Goal: Navigation & Orientation: Find specific page/section

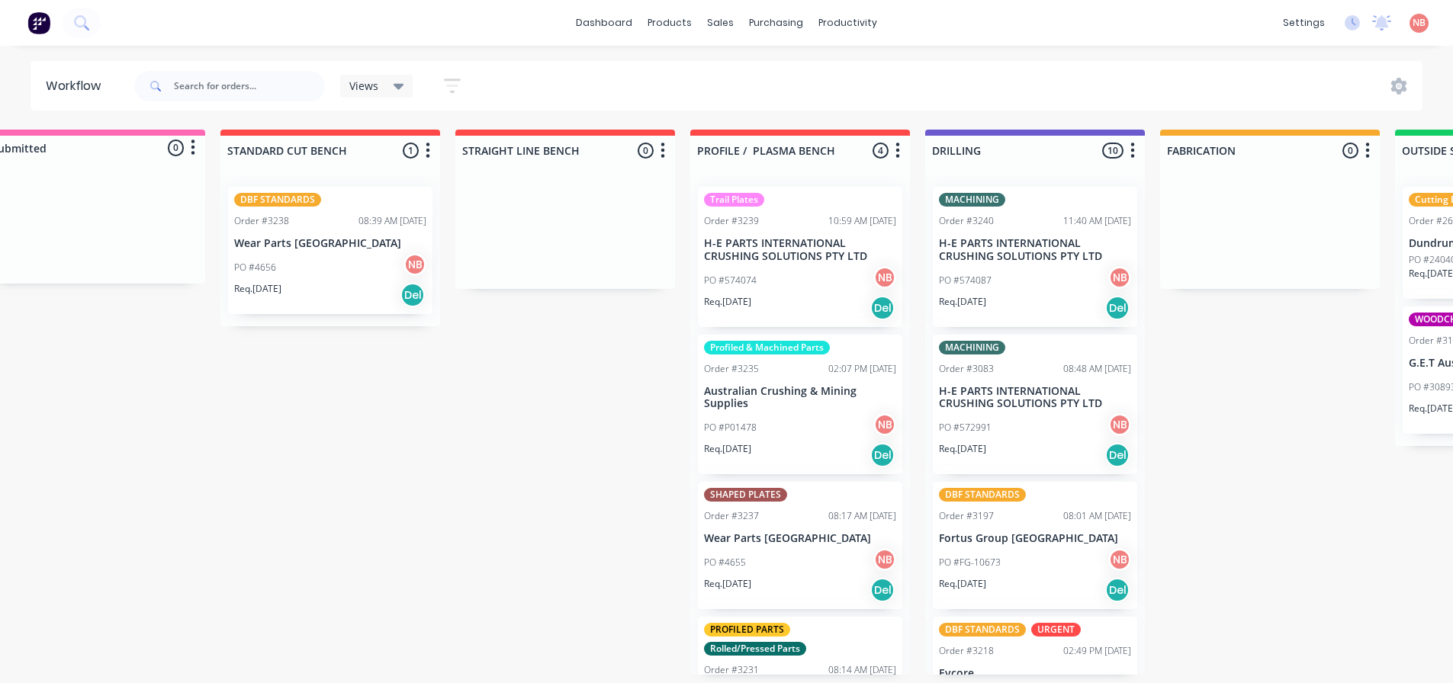
scroll to position [3, 1091]
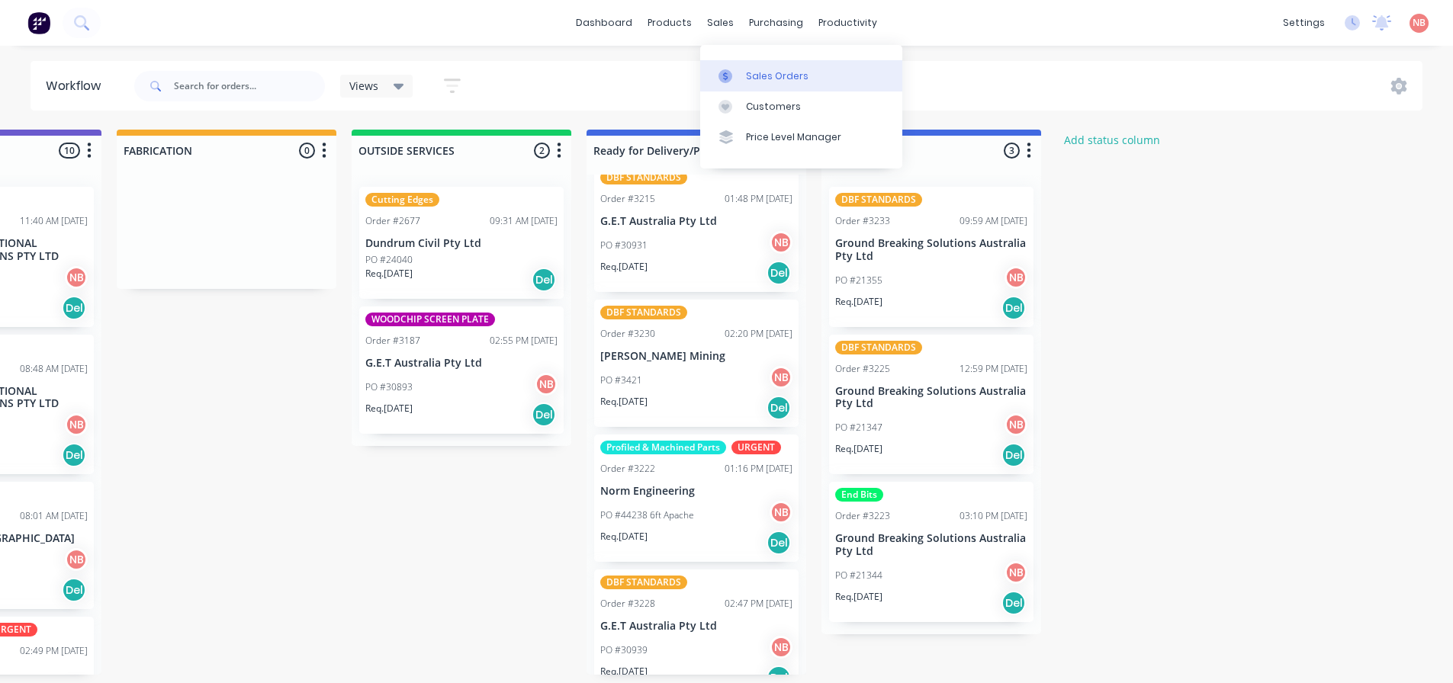
click at [742, 63] on link "Sales Orders" at bounding box center [801, 75] width 202 height 31
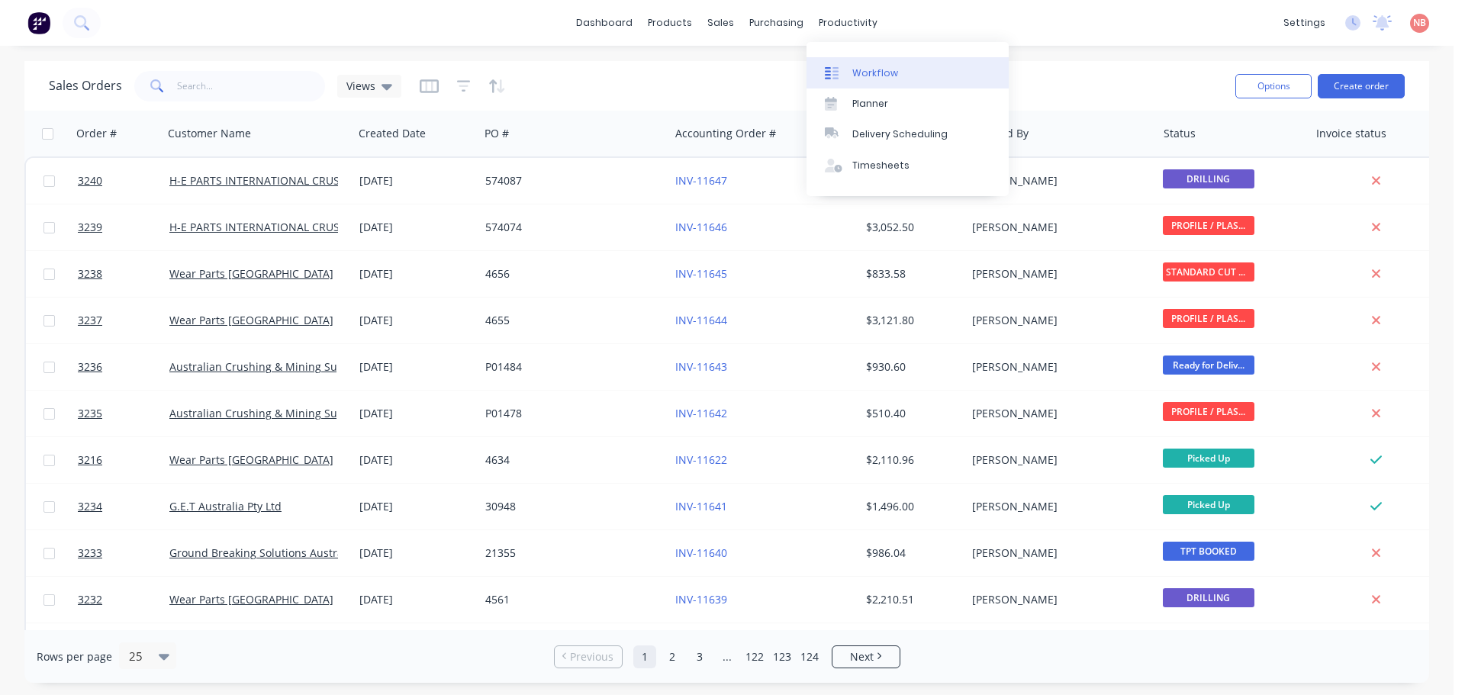
click at [845, 75] on div at bounding box center [836, 73] width 23 height 14
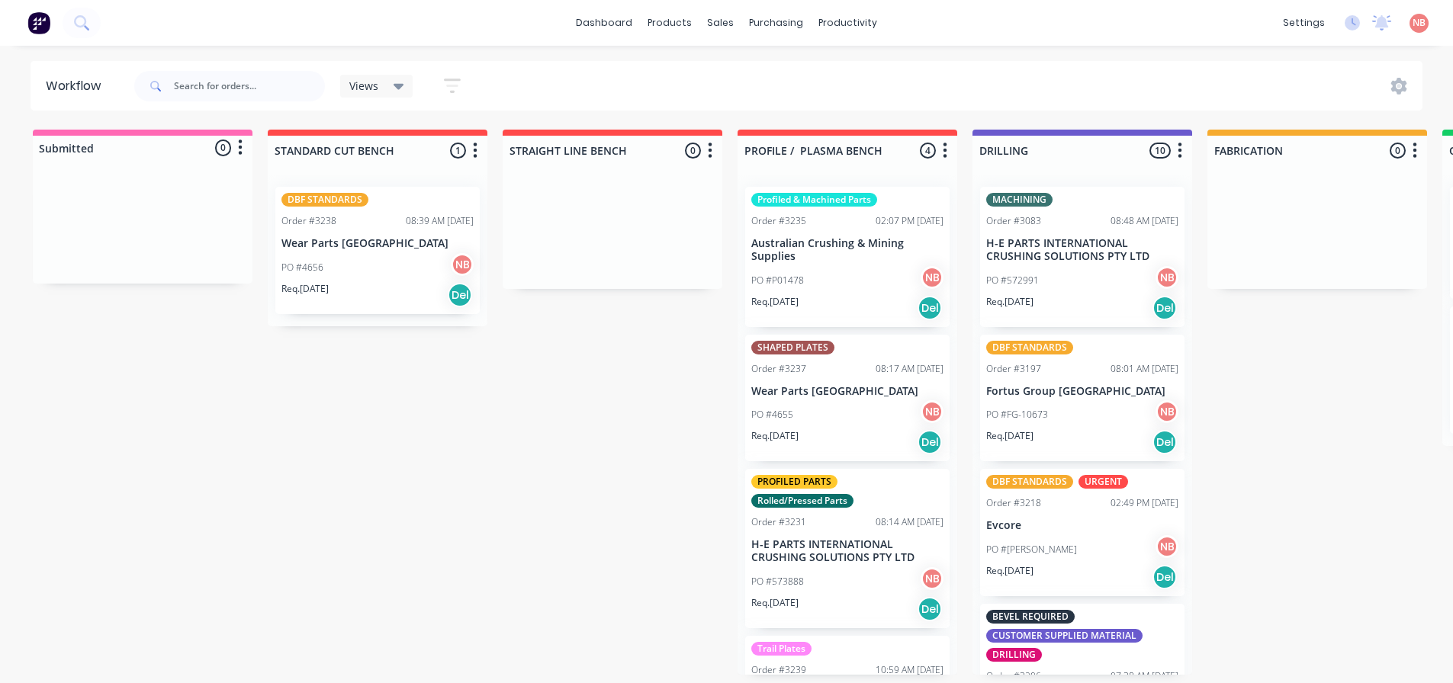
click at [828, 307] on div "Req. 03/09/25 Del" at bounding box center [847, 308] width 192 height 26
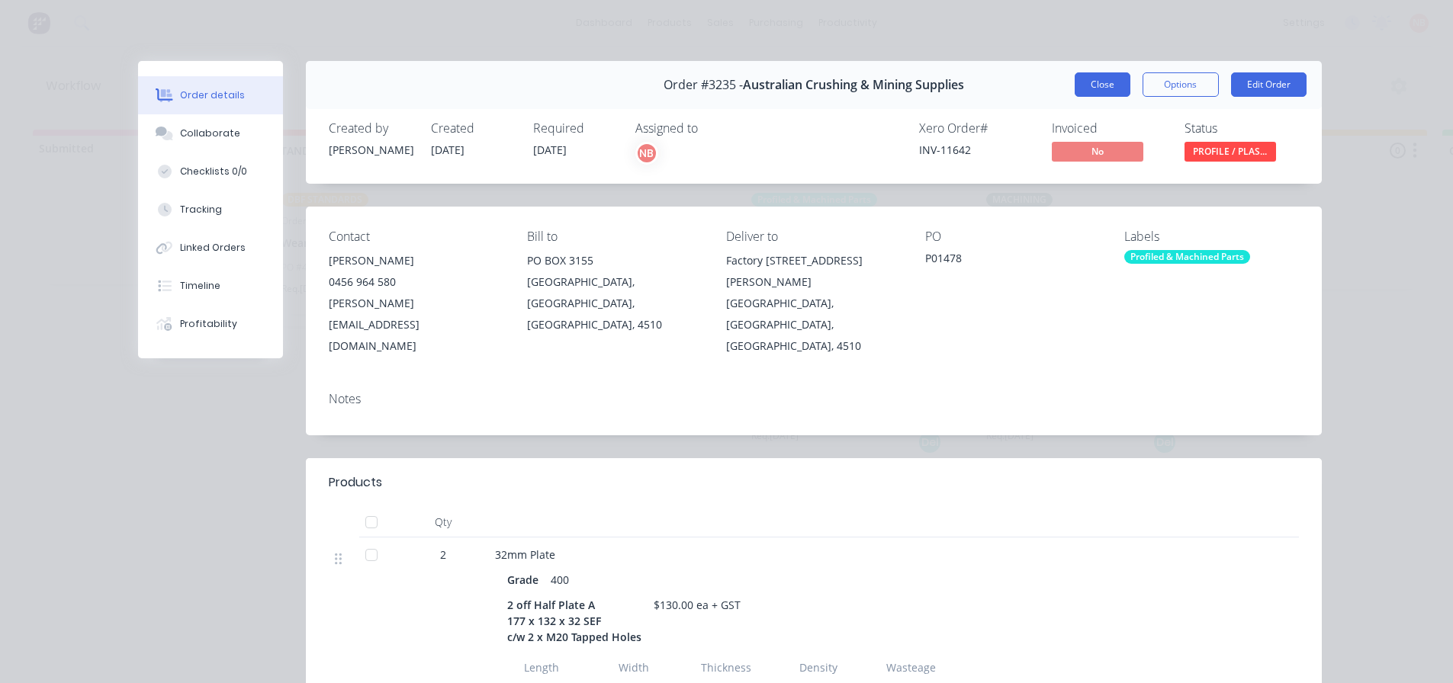
click at [1095, 82] on button "Close" at bounding box center [1103, 84] width 56 height 24
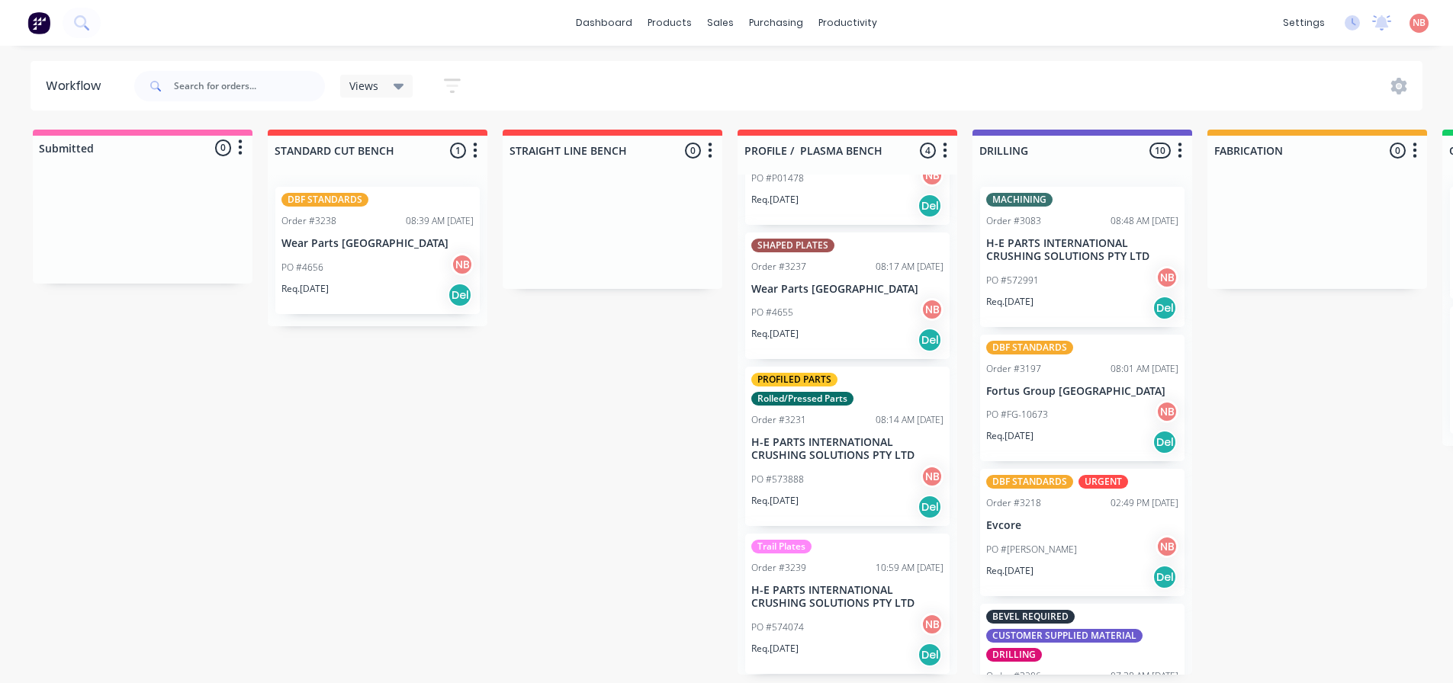
scroll to position [3, 0]
click at [821, 448] on p "H-E PARTS INTERNATIONAL CRUSHING SOLUTIONS PTY LTD" at bounding box center [847, 449] width 192 height 26
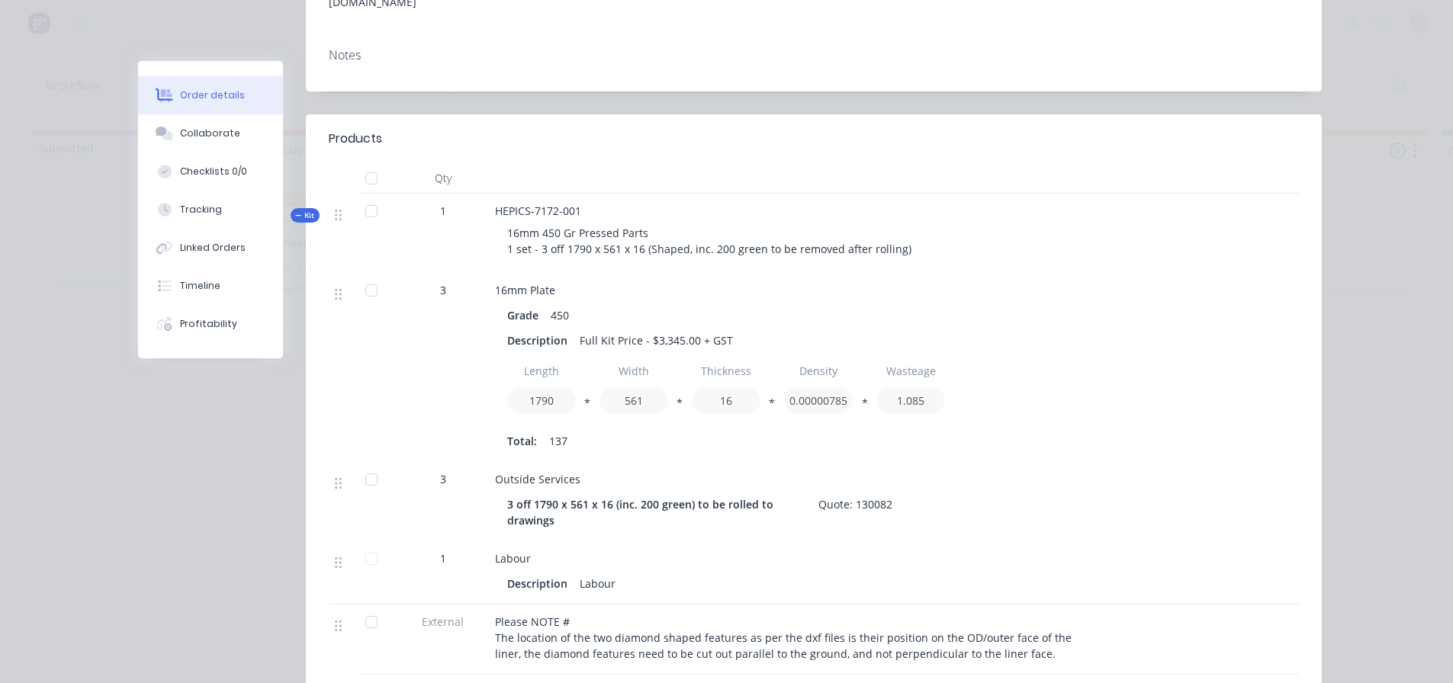
scroll to position [0, 0]
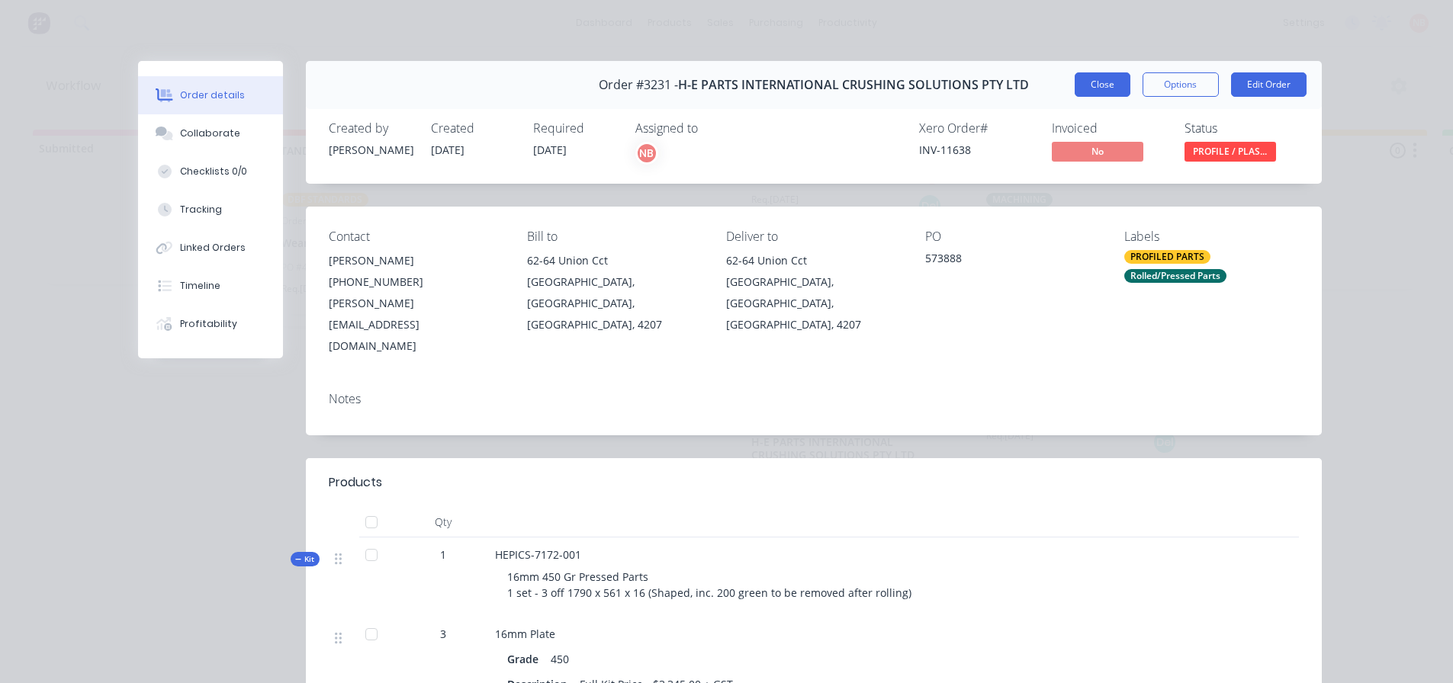
click at [1103, 89] on button "Close" at bounding box center [1103, 84] width 56 height 24
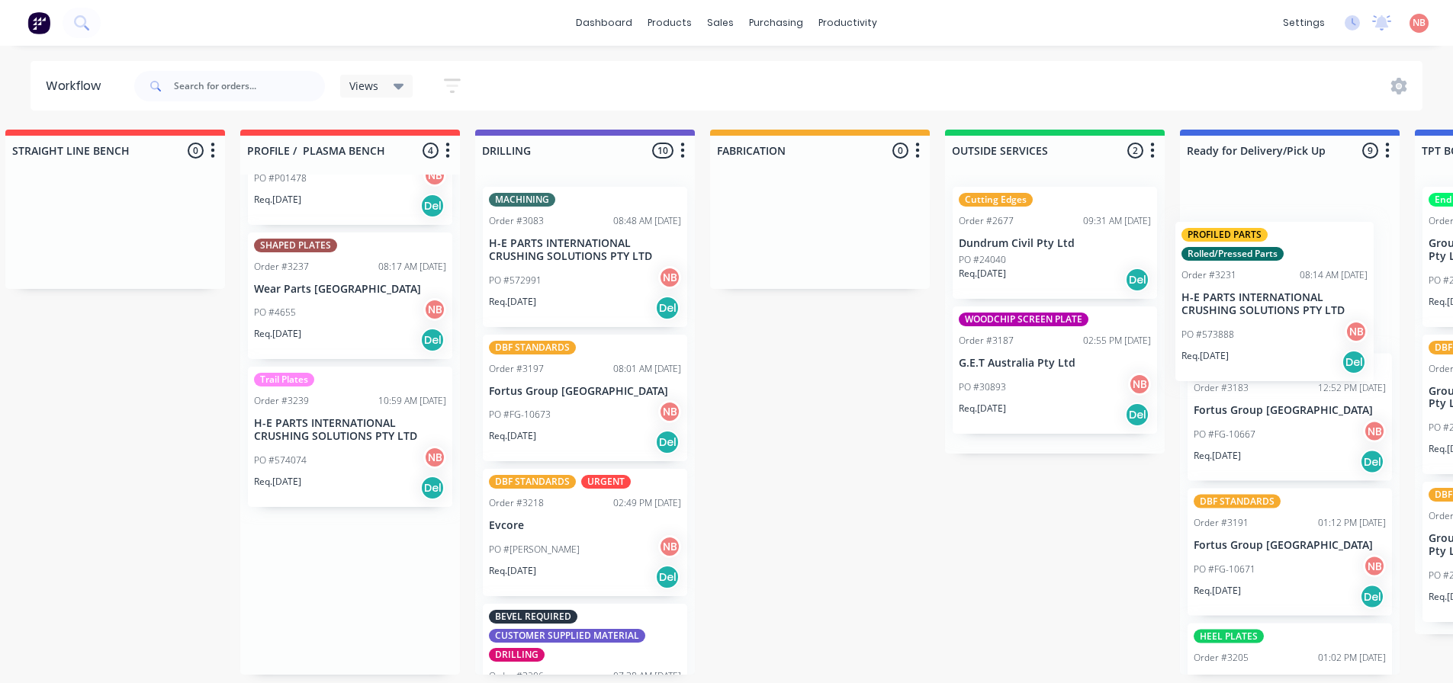
scroll to position [3, 503]
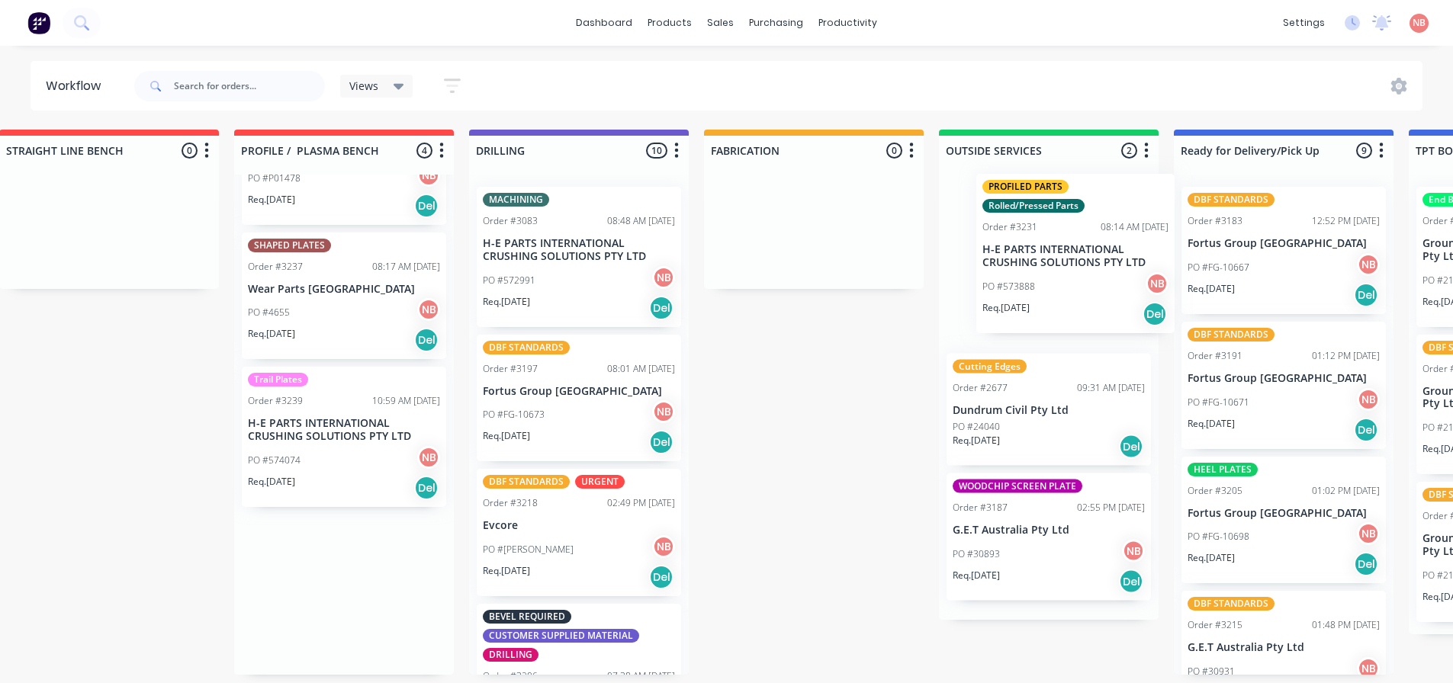
drag, startPoint x: 783, startPoint y: 432, endPoint x: 1009, endPoint y: 236, distance: 300.1
click at [1009, 236] on div "Submitted 0 Status colour #FF69B4 hex #FF69B4 Save Cancel Summaries Total order…" at bounding box center [757, 402] width 2544 height 545
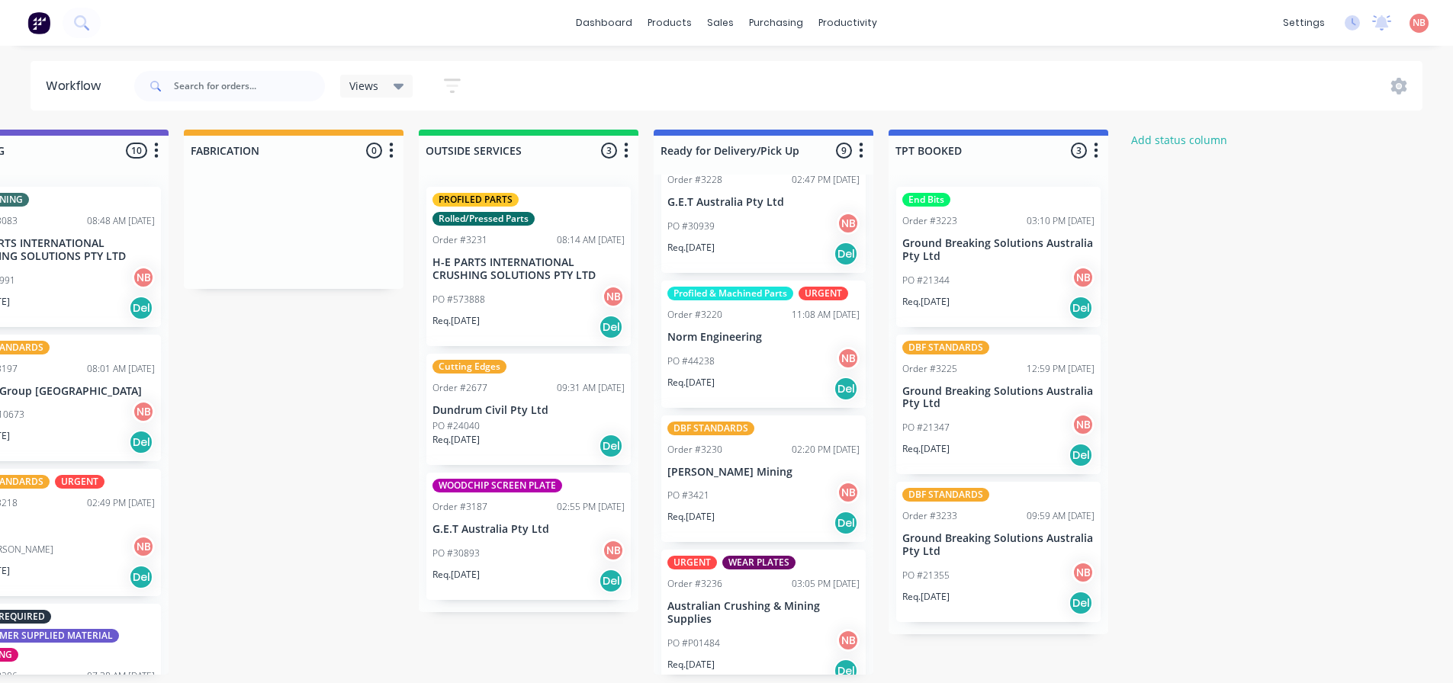
scroll to position [731, 0]
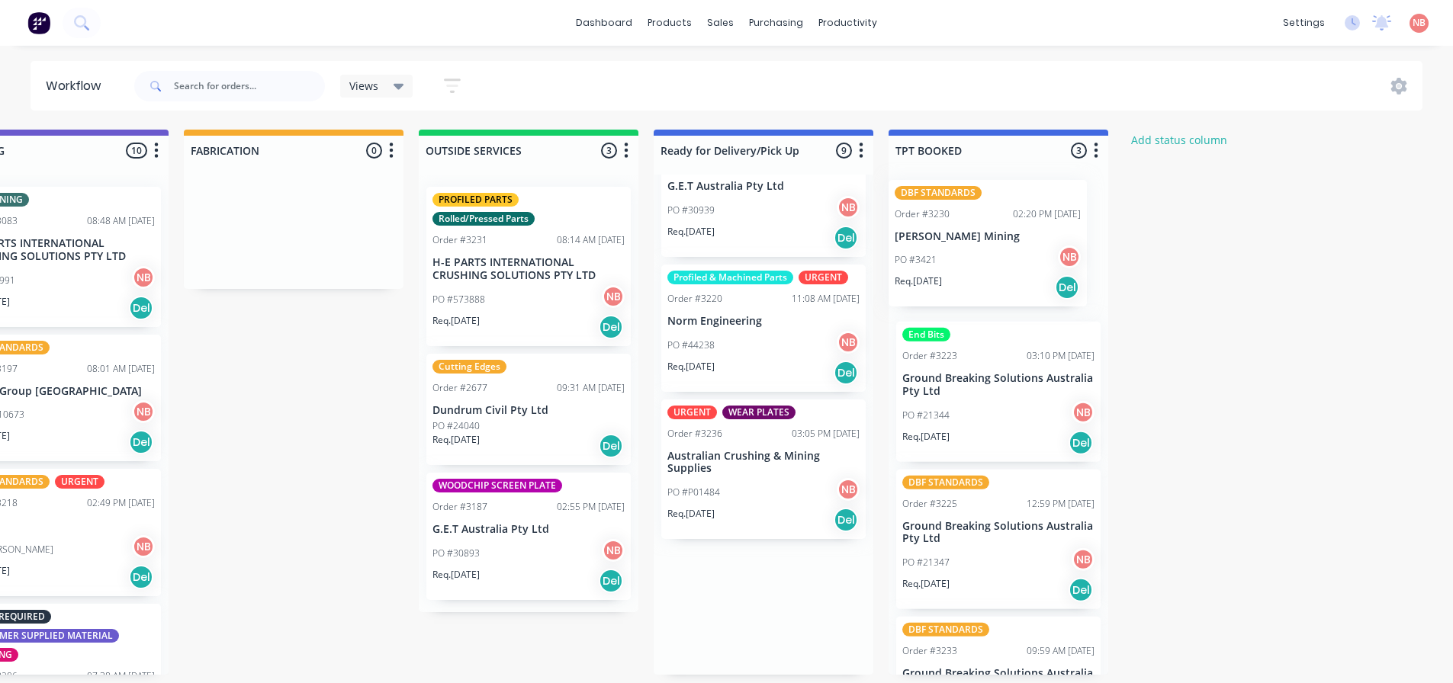
drag, startPoint x: 737, startPoint y: 465, endPoint x: 974, endPoint y: 236, distance: 329.1
click at [974, 236] on div "Submitted 0 Status colour #FF69B4 hex #FF69B4 Save Cancel Summaries Total order…" at bounding box center [237, 402] width 2544 height 545
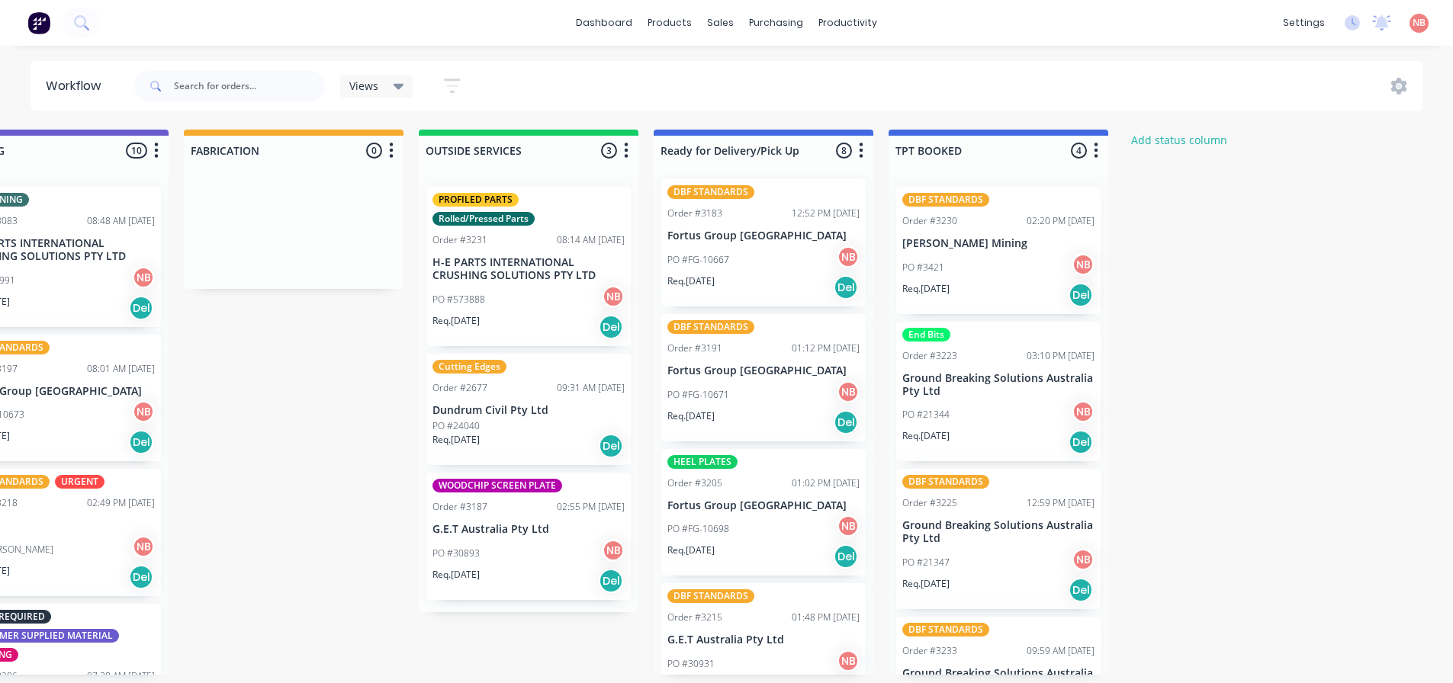
scroll to position [0, 0]
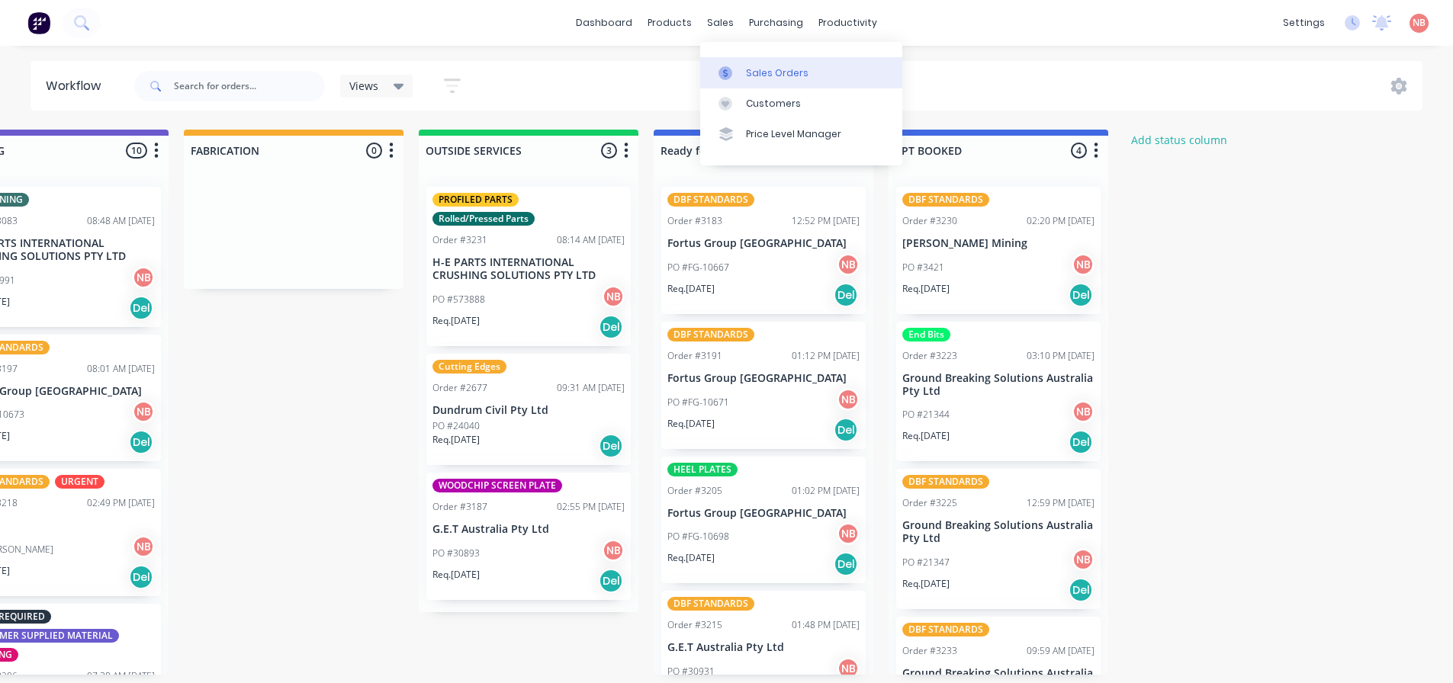
click at [735, 76] on div at bounding box center [730, 73] width 23 height 14
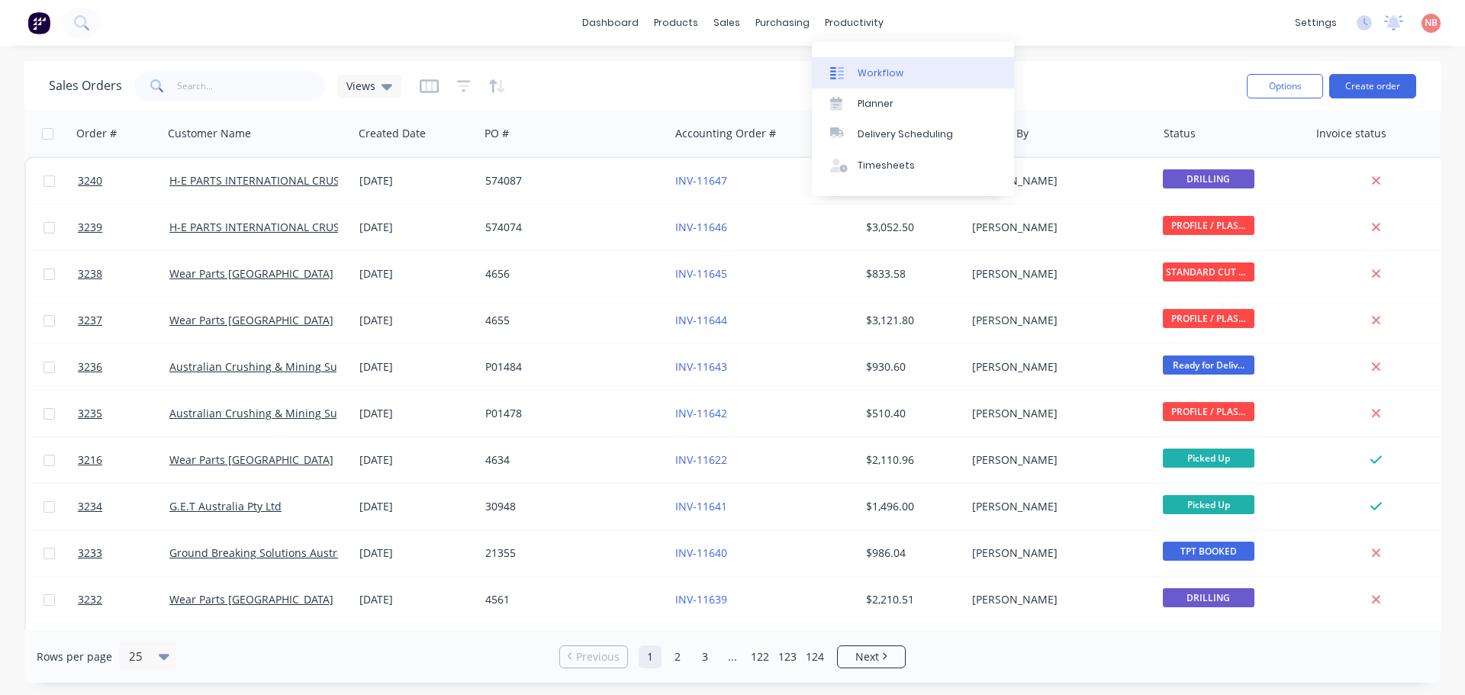
click at [873, 85] on link "Workflow" at bounding box center [913, 72] width 202 height 31
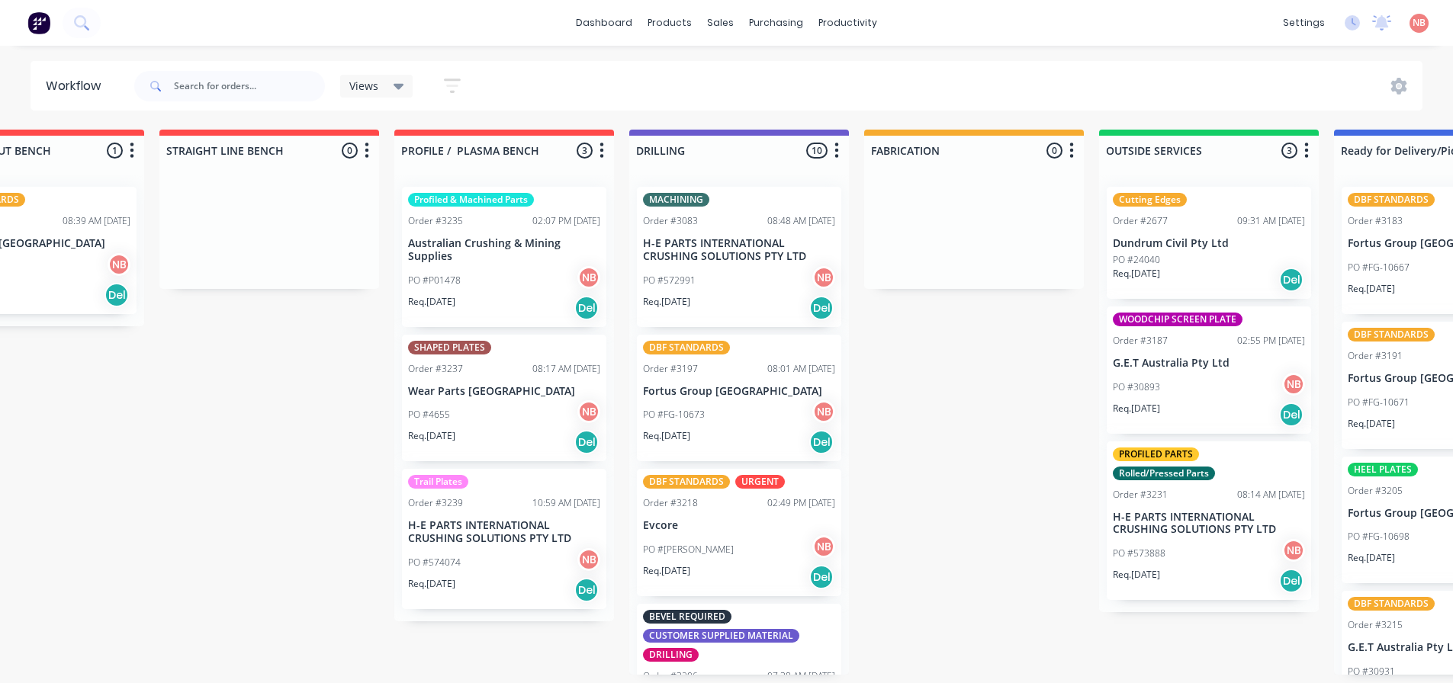
scroll to position [0, 1088]
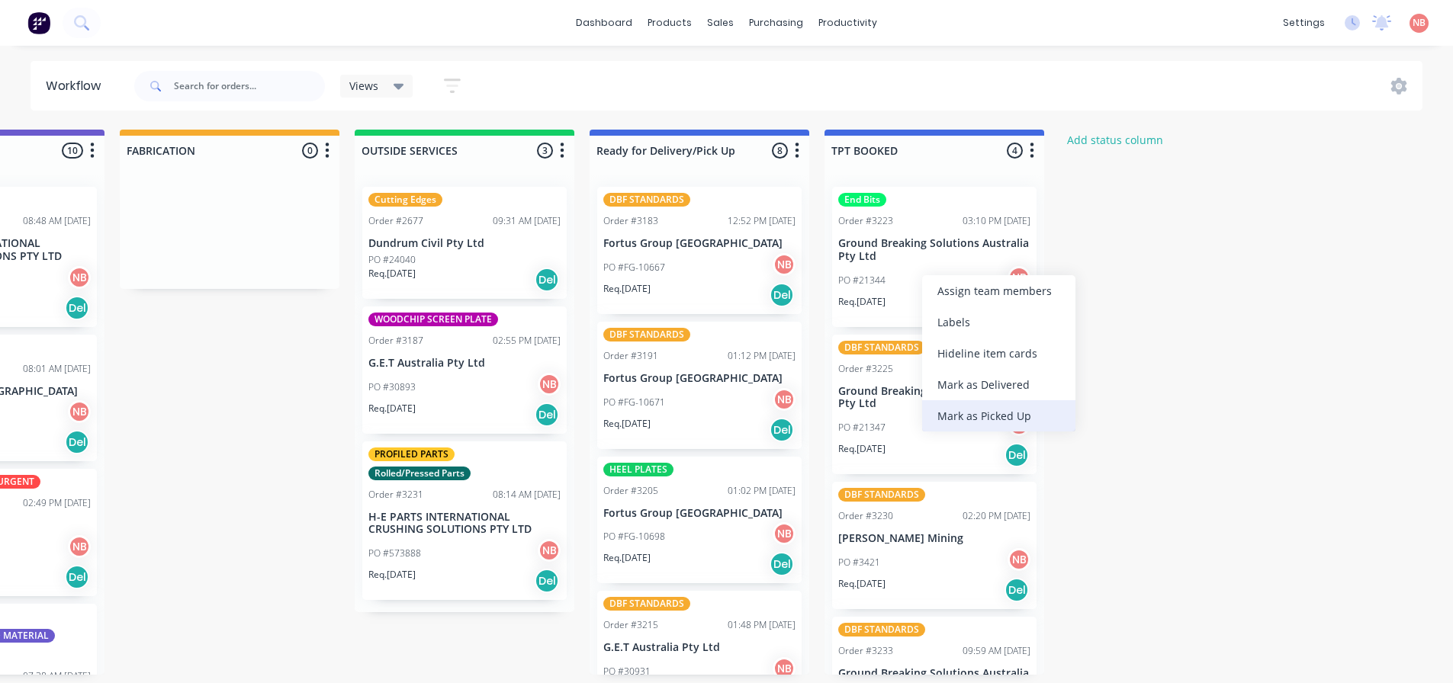
click at [956, 420] on div "Mark as Picked Up" at bounding box center [998, 415] width 153 height 31
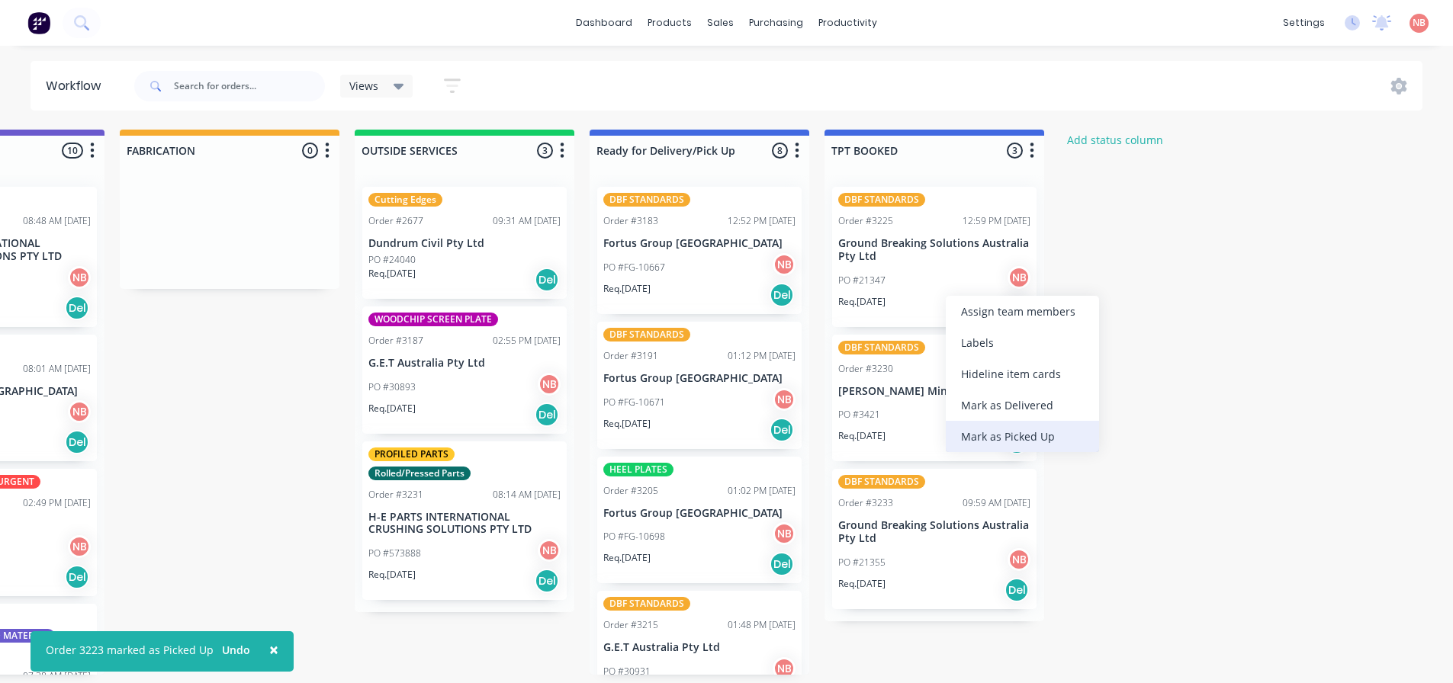
click at [976, 435] on div "Mark as Picked Up" at bounding box center [1022, 436] width 153 height 31
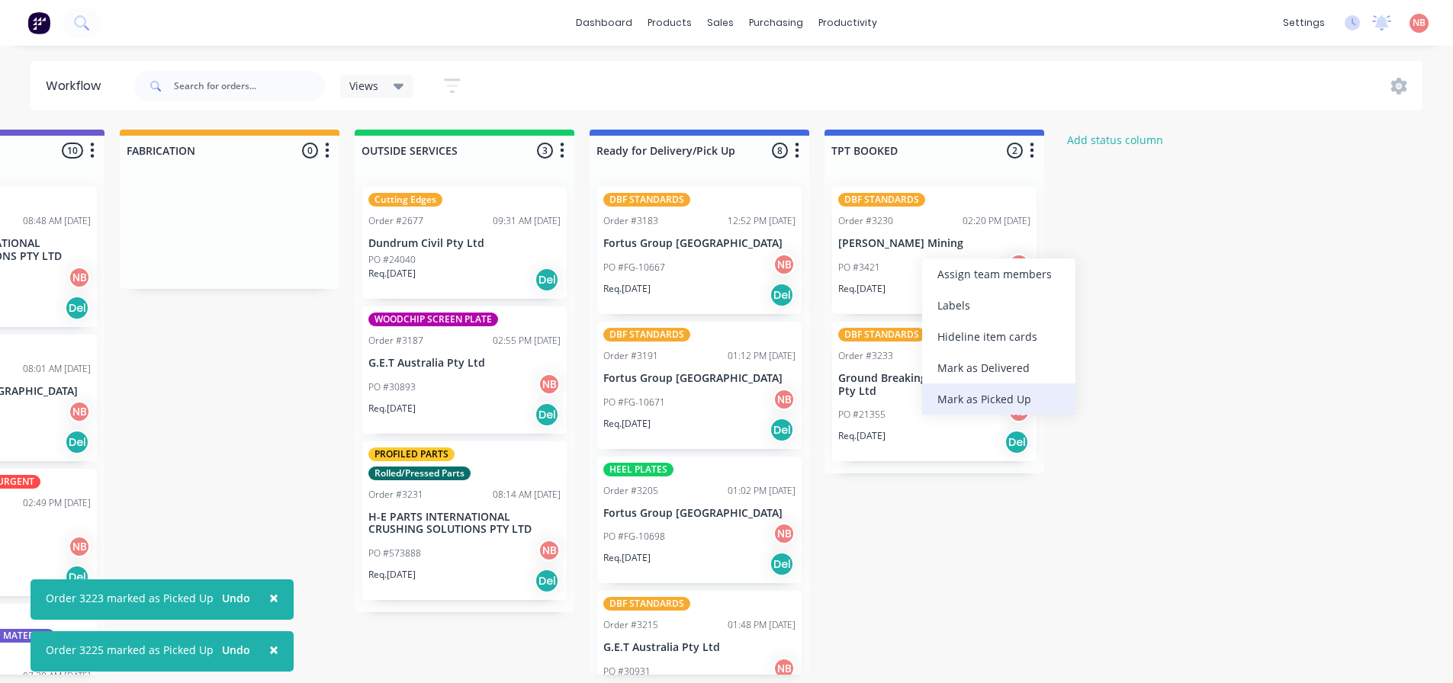
click at [942, 397] on div "Mark as Picked Up" at bounding box center [998, 399] width 153 height 31
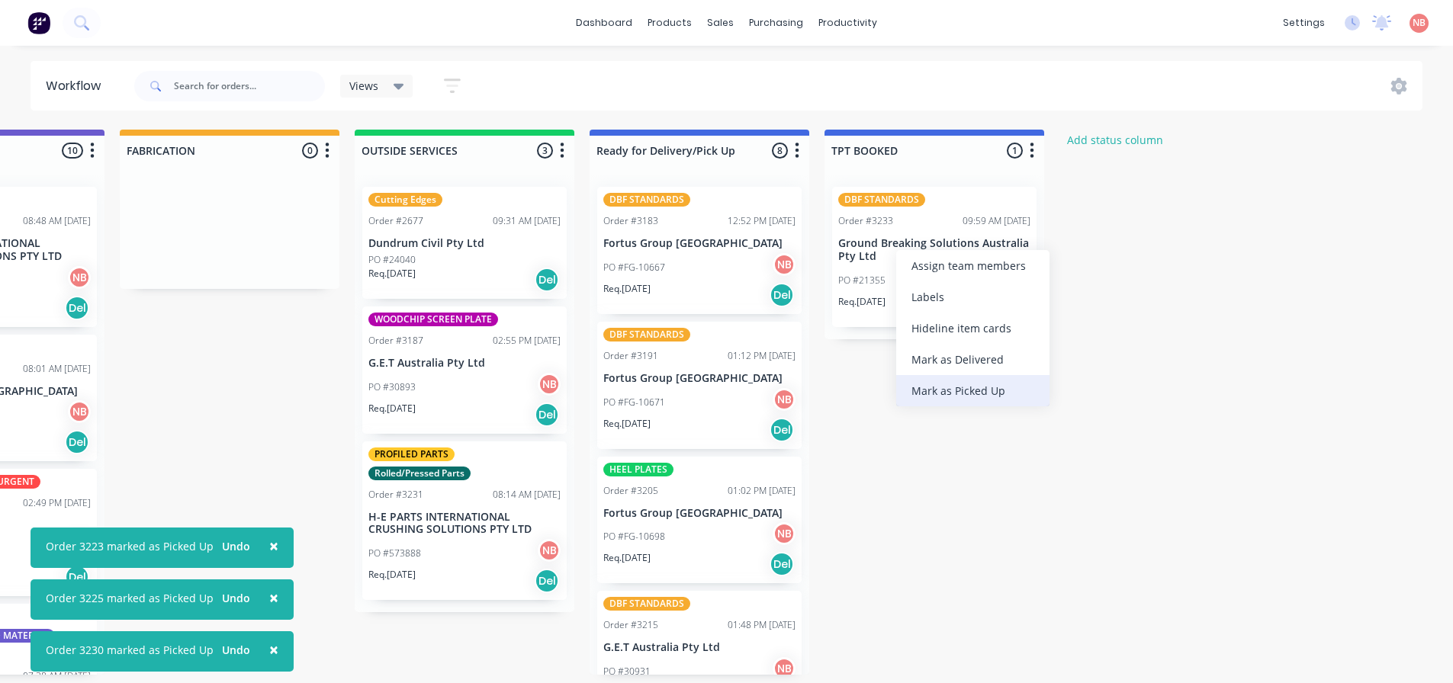
click at [932, 400] on div "Mark as Picked Up" at bounding box center [972, 390] width 153 height 31
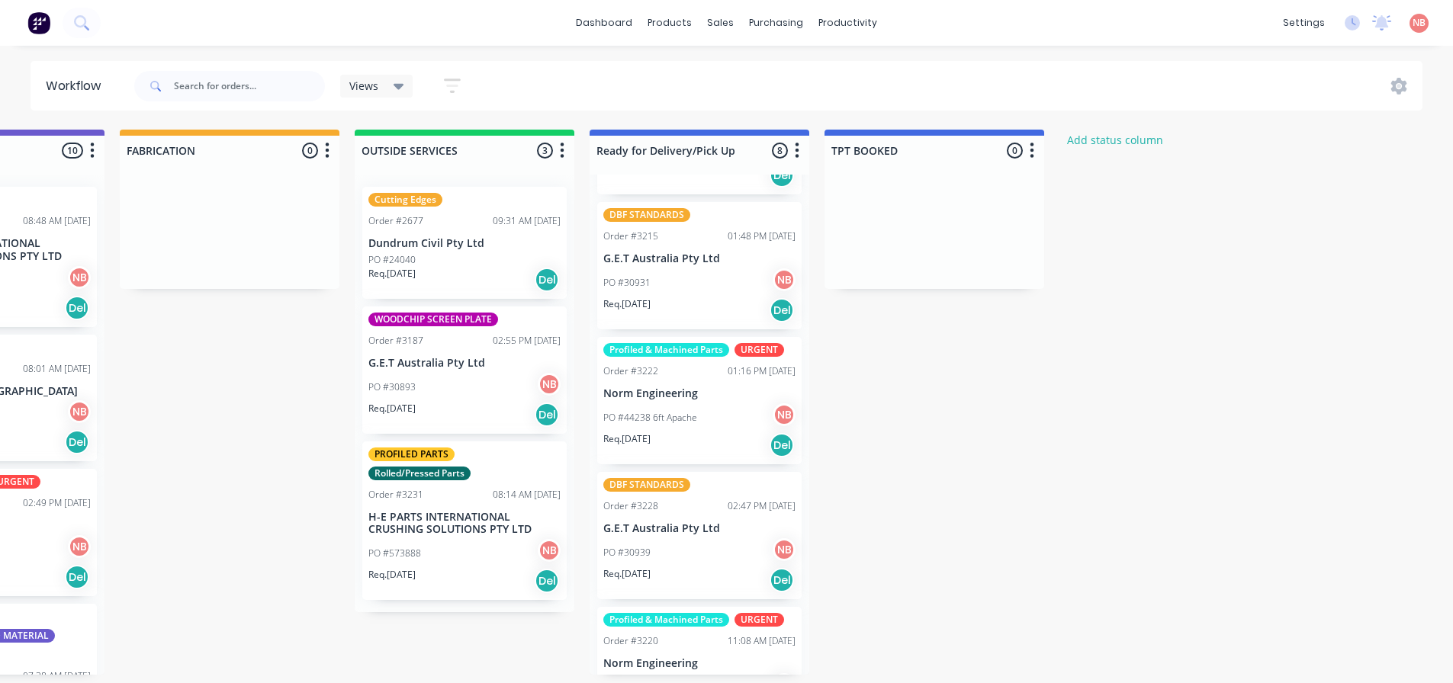
scroll to position [0, 0]
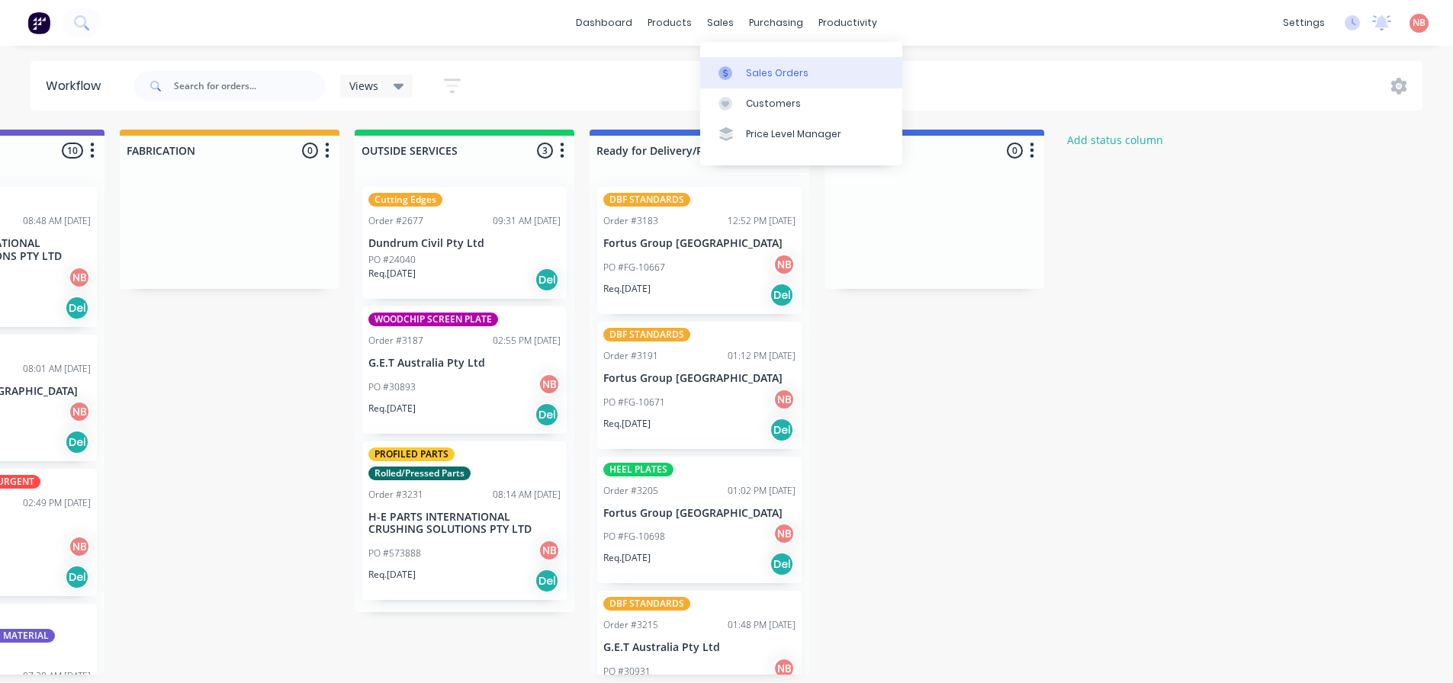
click at [731, 61] on link "Sales Orders" at bounding box center [801, 72] width 202 height 31
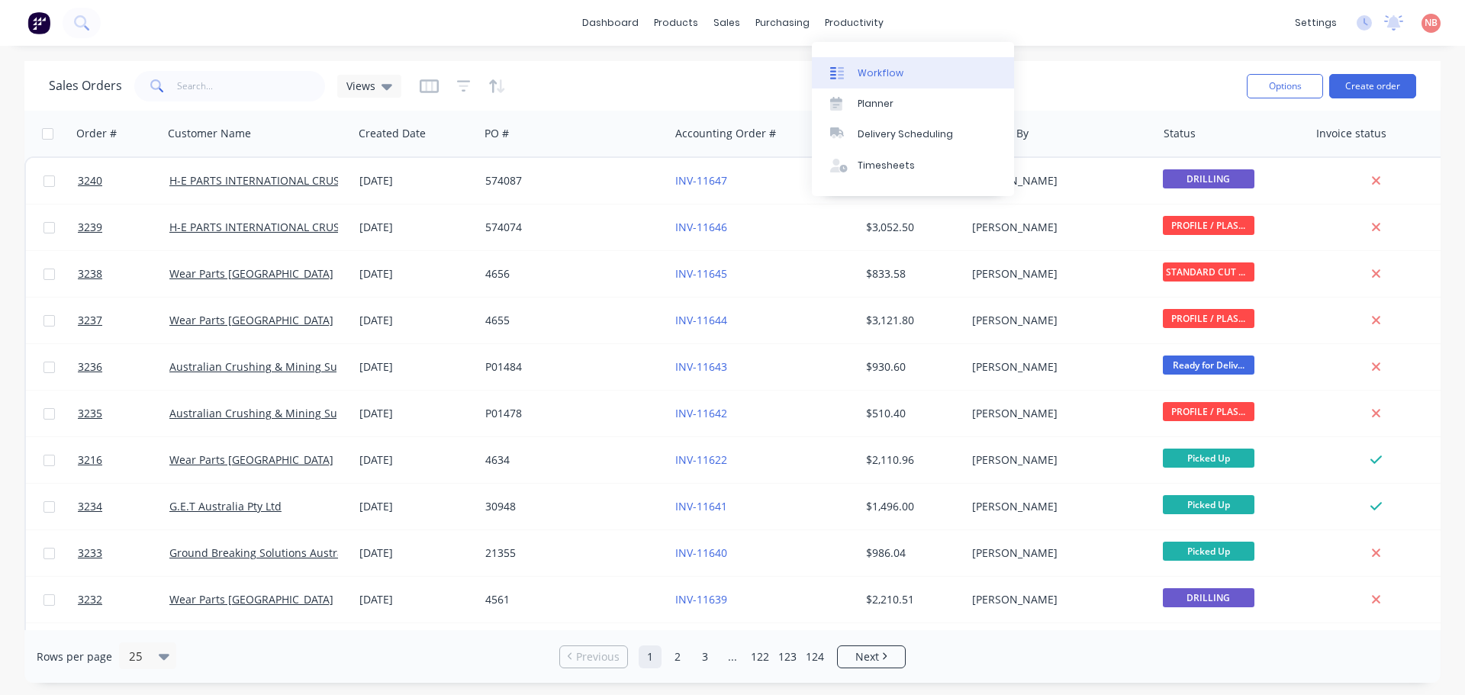
click at [855, 61] on link "Workflow" at bounding box center [913, 72] width 202 height 31
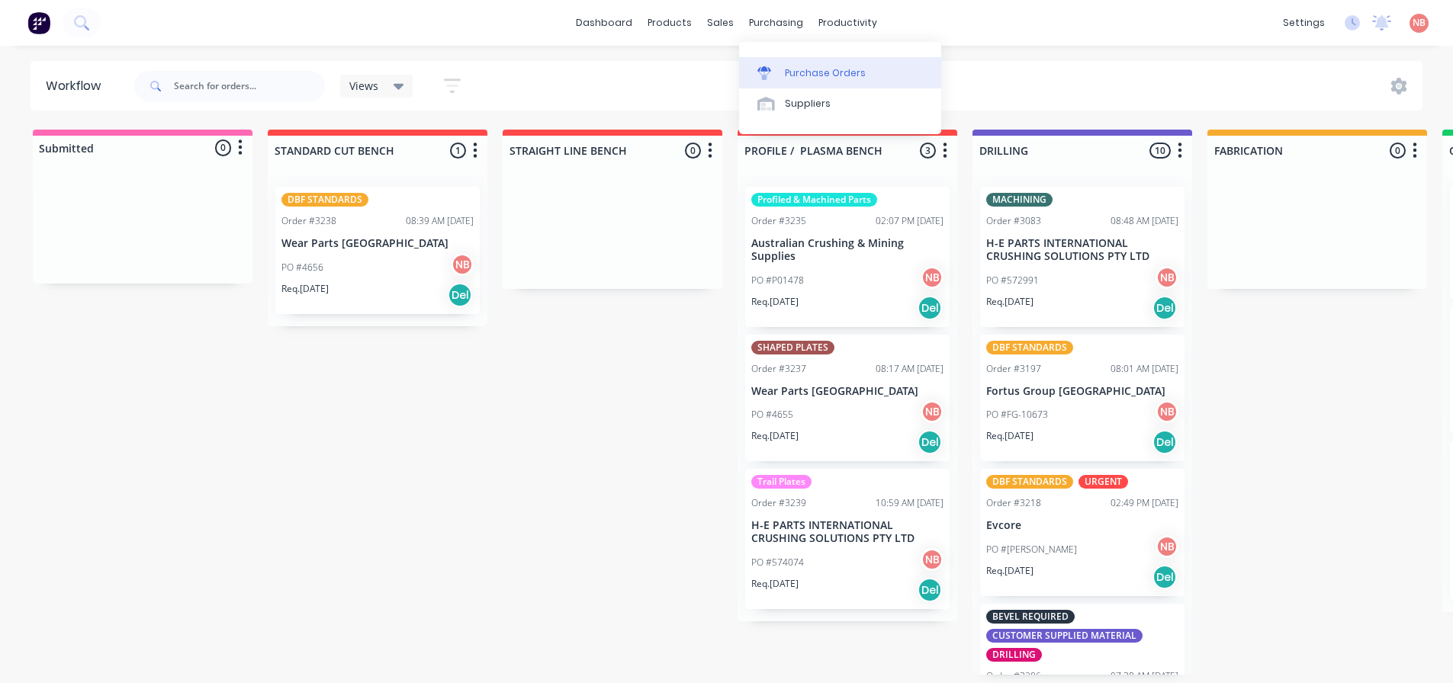
click at [787, 75] on div "Purchase Orders" at bounding box center [825, 73] width 81 height 14
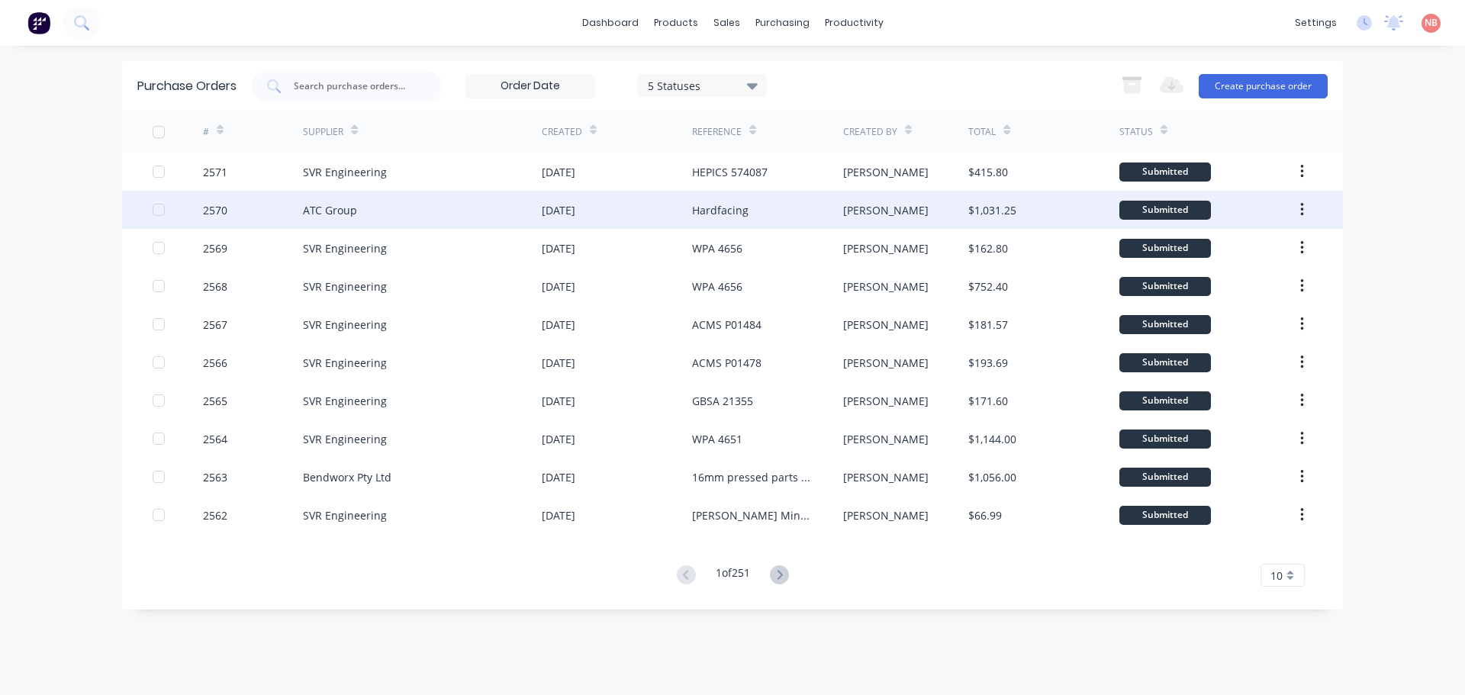
click at [738, 221] on div "Hardfacing" at bounding box center [767, 210] width 150 height 38
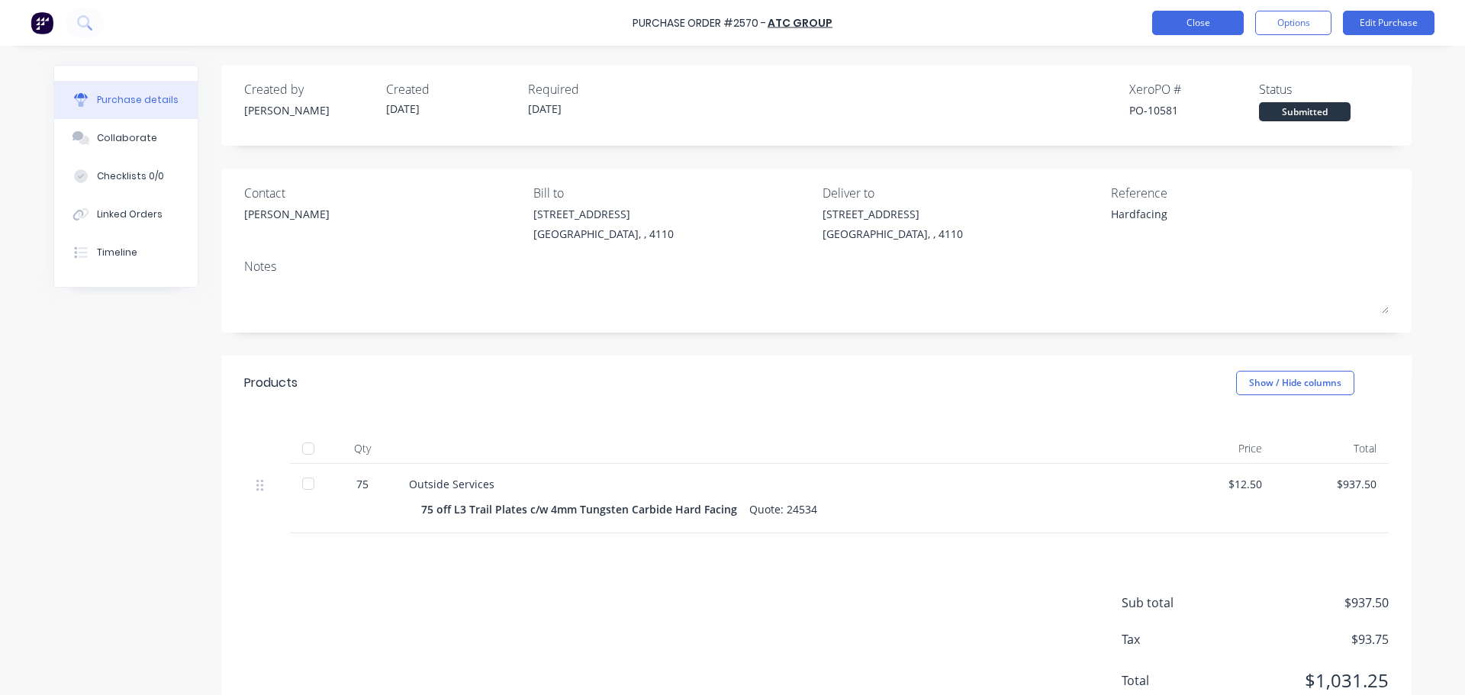
click at [1168, 32] on button "Close" at bounding box center [1198, 23] width 92 height 24
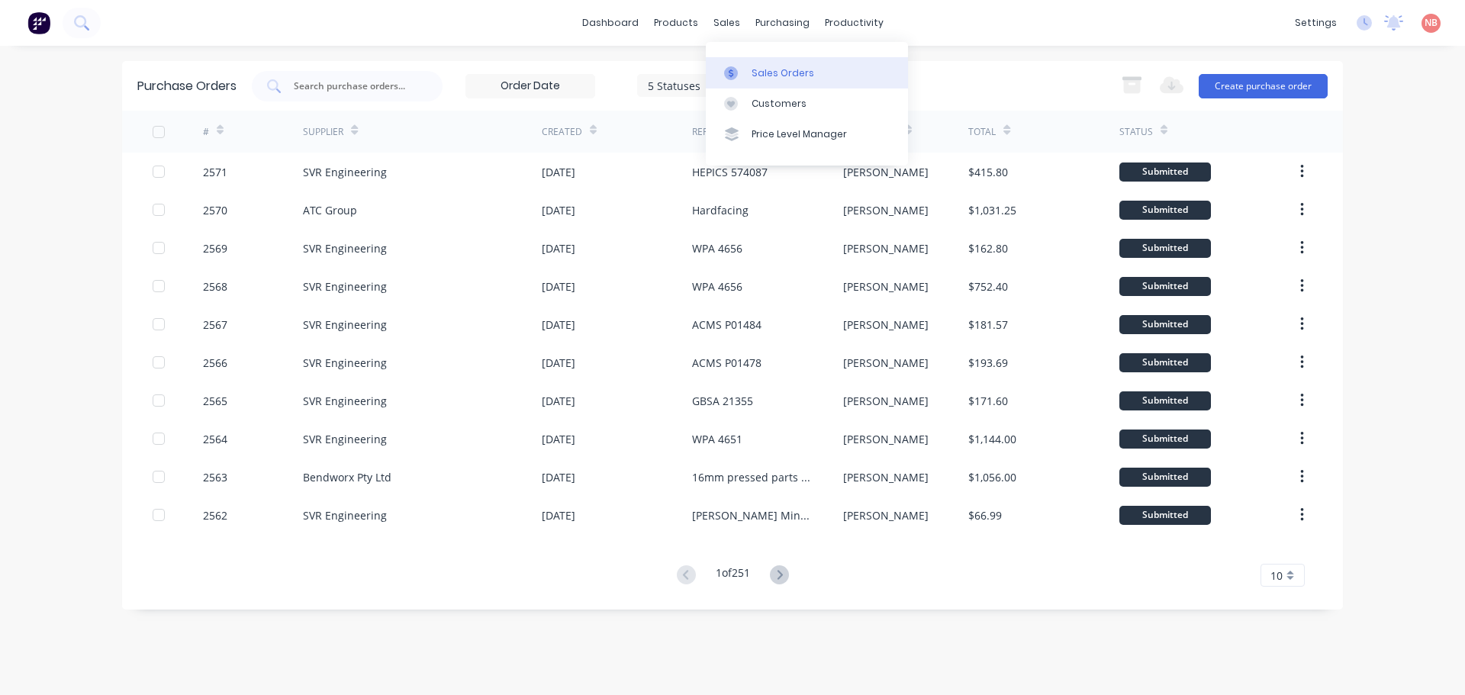
click at [752, 86] on link "Sales Orders" at bounding box center [807, 72] width 202 height 31
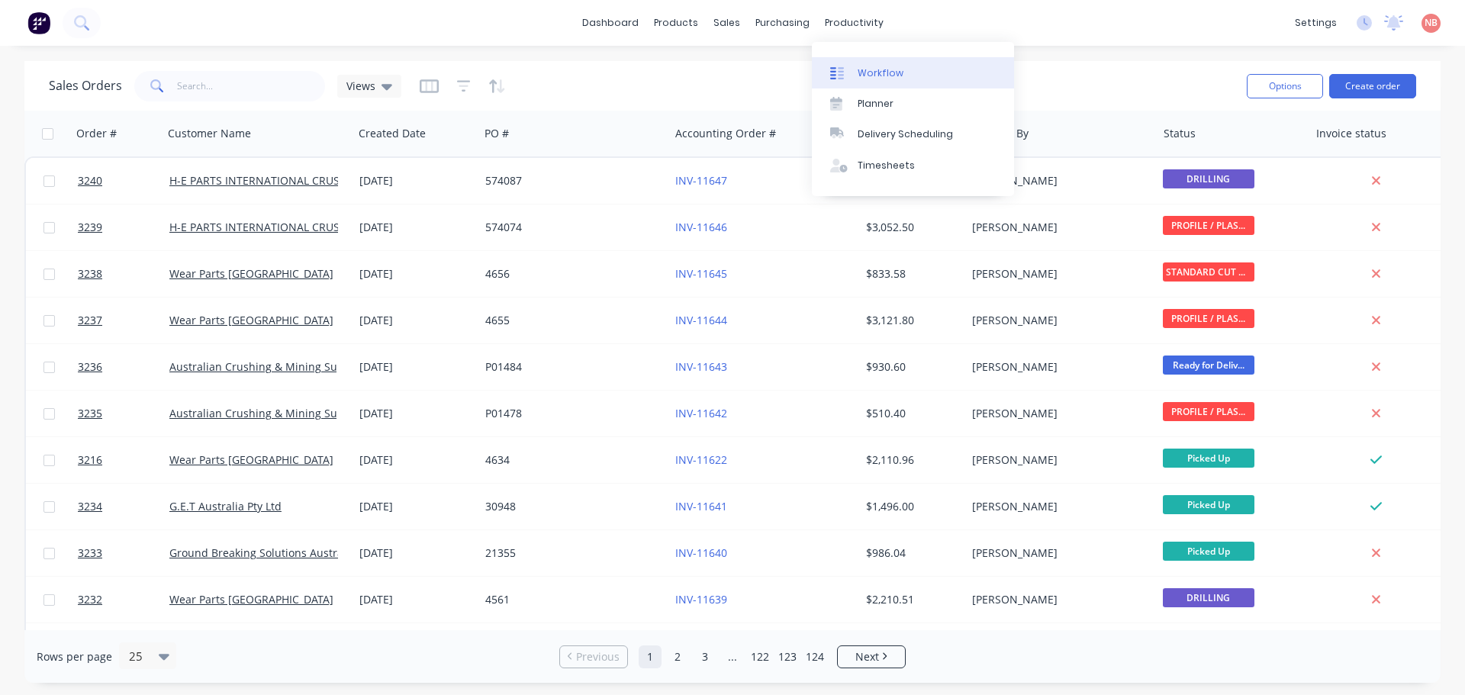
click at [858, 83] on link "Workflow" at bounding box center [913, 72] width 202 height 31
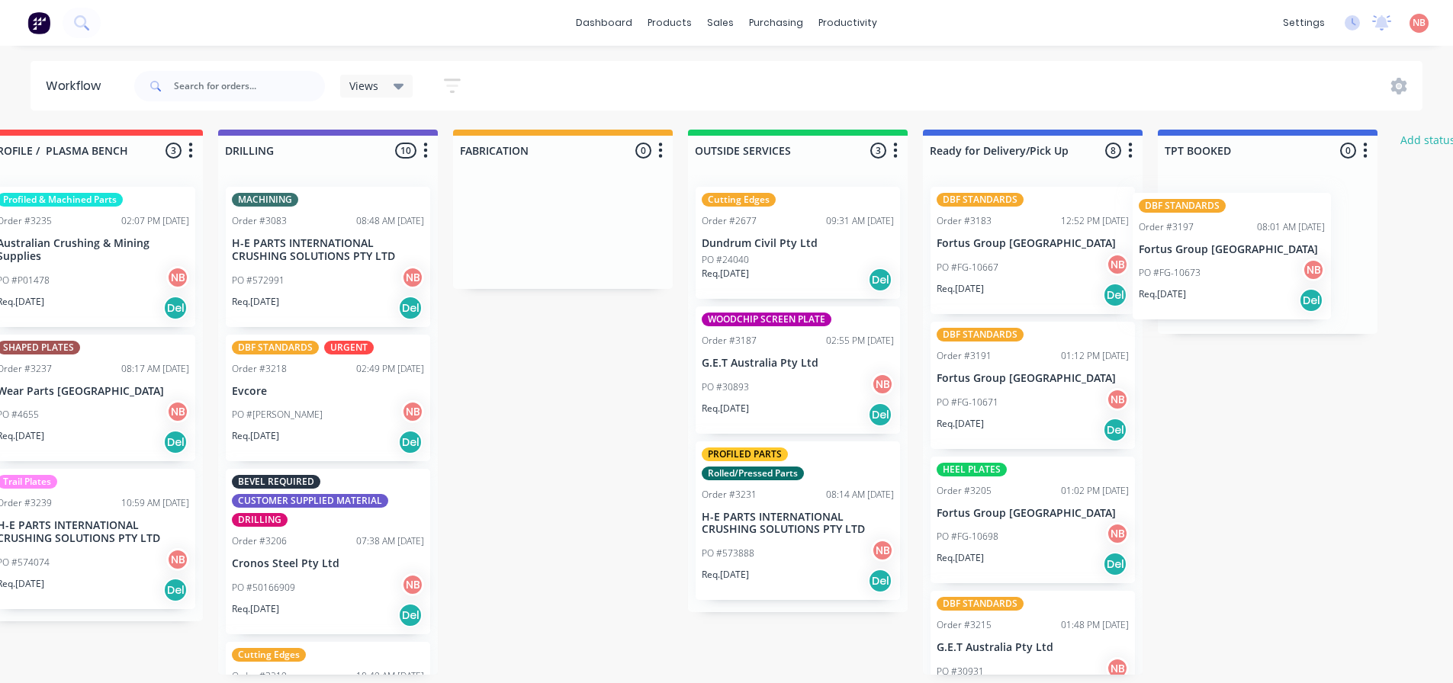
scroll to position [0, 757]
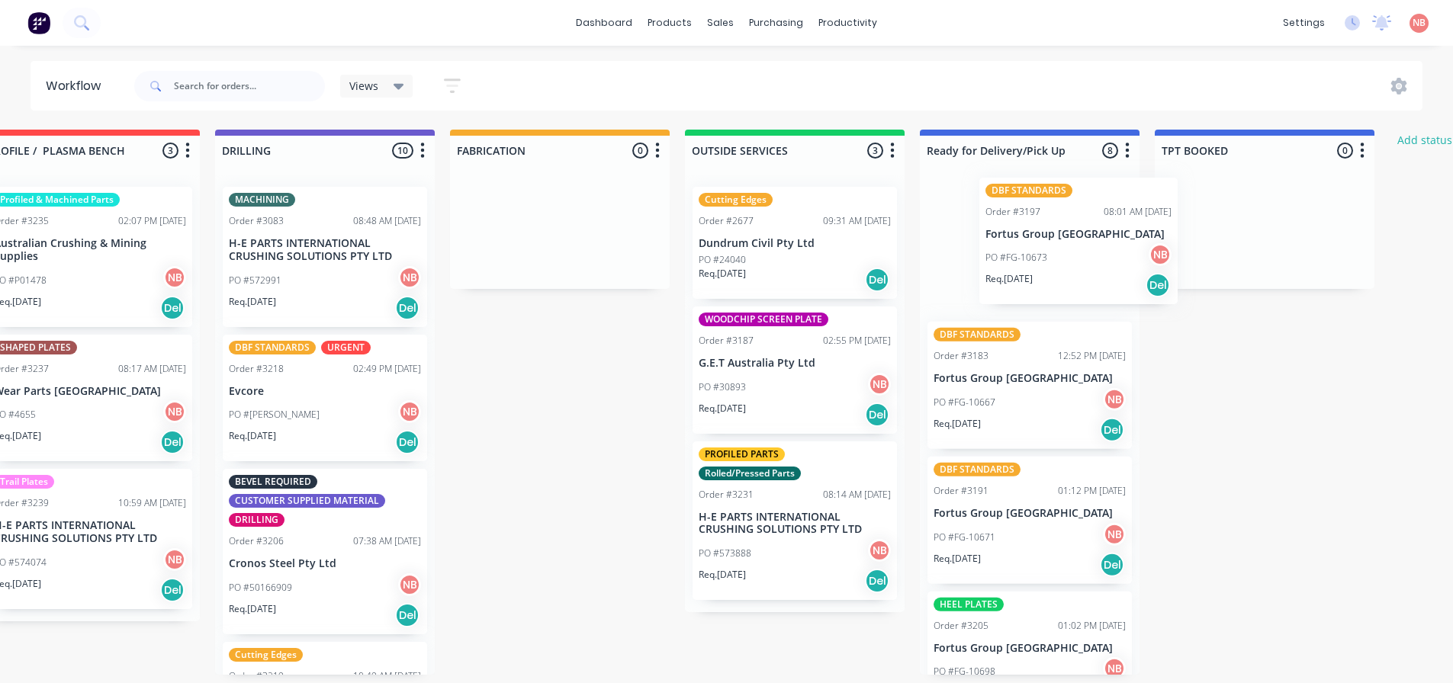
drag, startPoint x: 689, startPoint y: 410, endPoint x: 1021, endPoint y: 249, distance: 368.8
click at [1021, 249] on div "Submitted 0 Status colour #FF69B4 hex #FF69B4 Save Cancel Summaries Total order…" at bounding box center [503, 402] width 2544 height 545
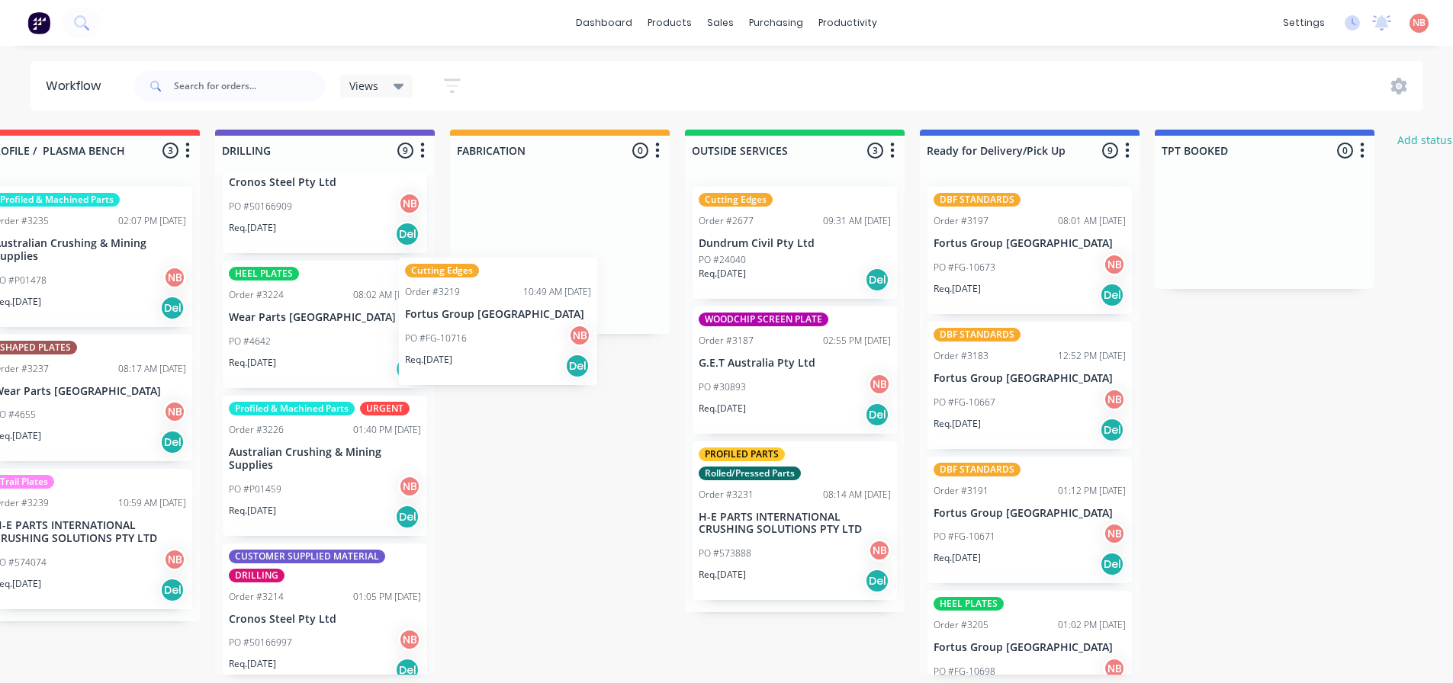
scroll to position [0, 755]
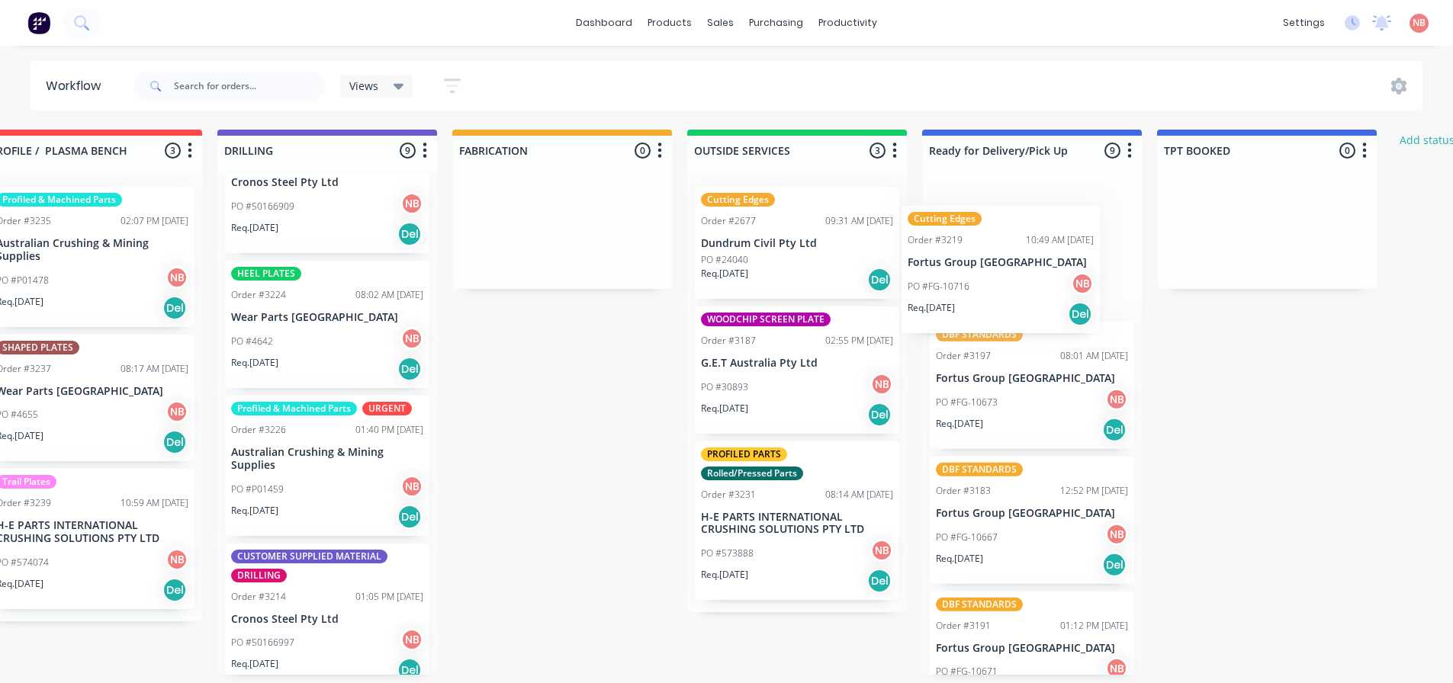
drag, startPoint x: 290, startPoint y: 336, endPoint x: 977, endPoint y: 281, distance: 689.4
click at [977, 281] on div "Submitted 0 Status colour #FF69B4 hex #FF69B4 Save Cancel Summaries Total order…" at bounding box center [505, 402] width 2544 height 545
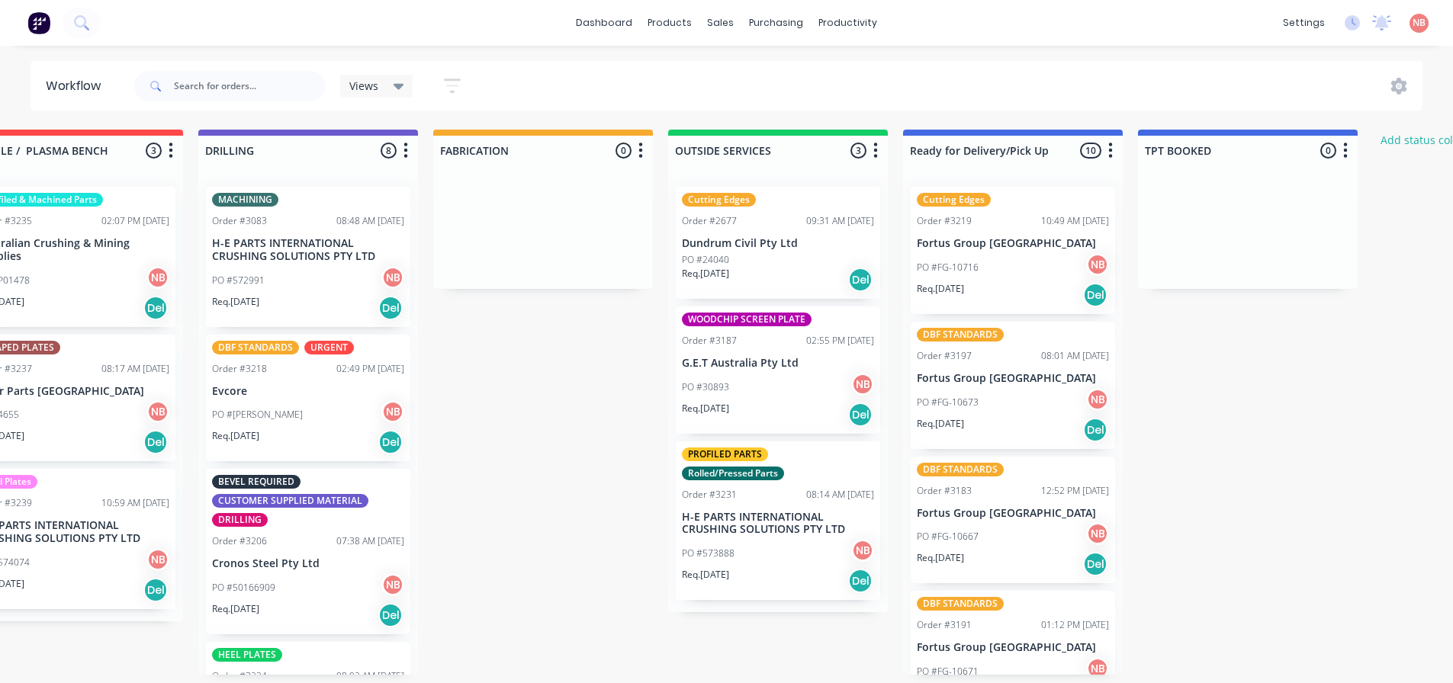
scroll to position [3, 770]
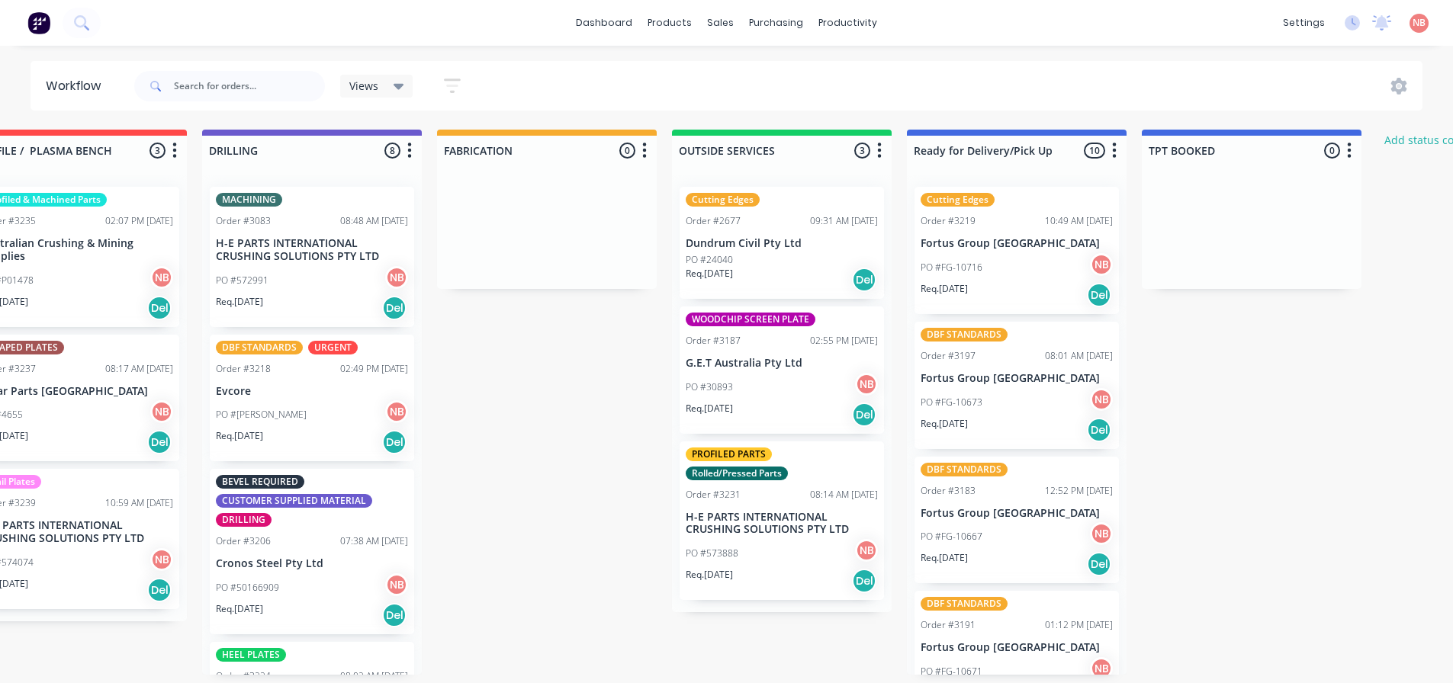
click at [757, 368] on div "WOODCHIP SCREEN PLATE Order #3187 02:55 PM [DATE] G.E.T Australia Pty Ltd PO #3…" at bounding box center [782, 370] width 204 height 127
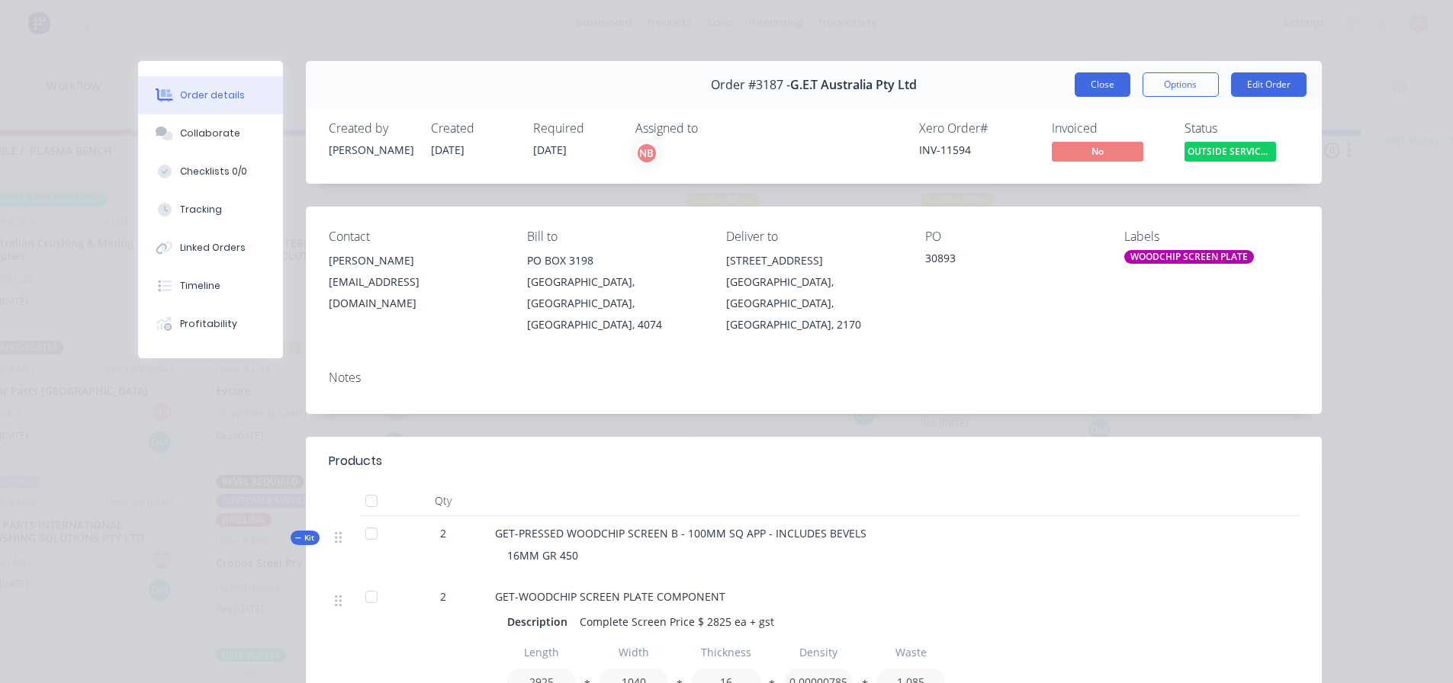
click at [1093, 88] on button "Close" at bounding box center [1103, 84] width 56 height 24
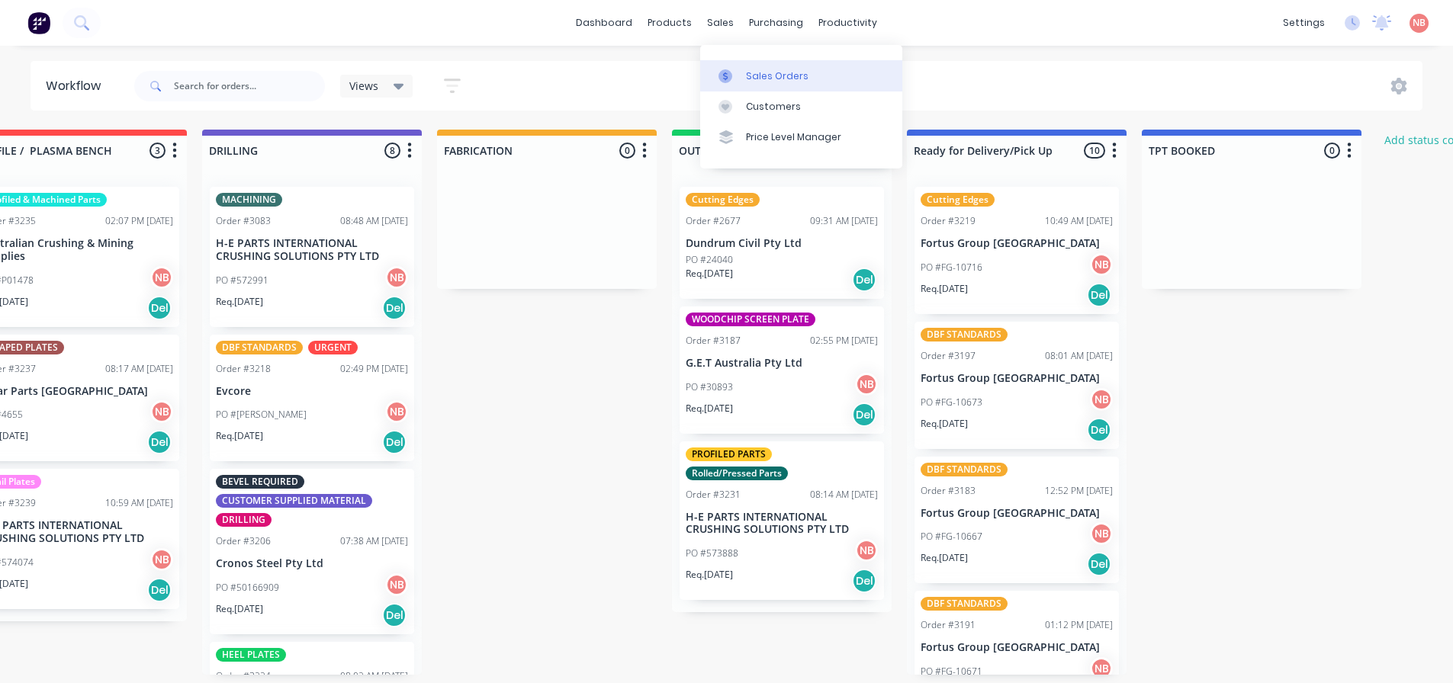
click at [741, 65] on link "Sales Orders" at bounding box center [801, 75] width 202 height 31
